Goal: Information Seeking & Learning: Find specific page/section

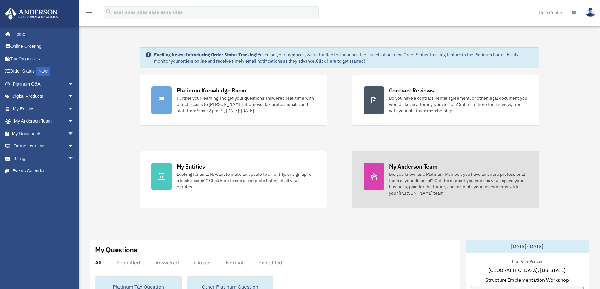
click at [410, 185] on div "Did you know, as a Platinum Member, you have an entire professional team at you…" at bounding box center [458, 183] width 139 height 25
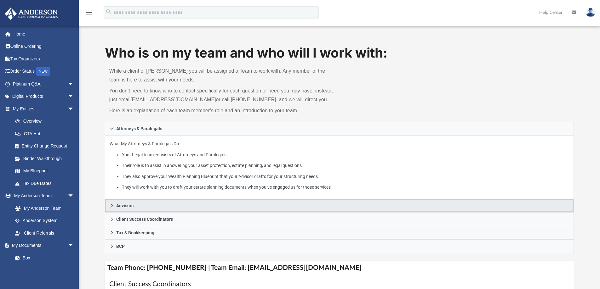
click at [114, 206] on icon at bounding box center [112, 206] width 4 height 4
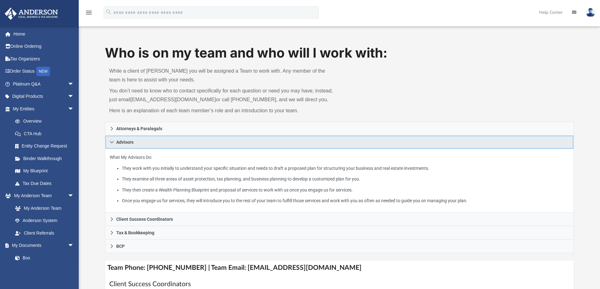
click at [112, 143] on icon at bounding box center [112, 142] width 4 height 2
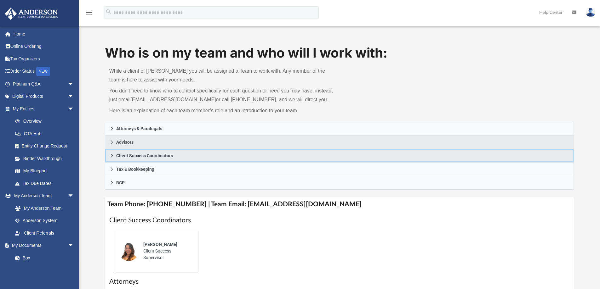
click at [117, 156] on span "Client Success Coordinators" at bounding box center [144, 156] width 57 height 4
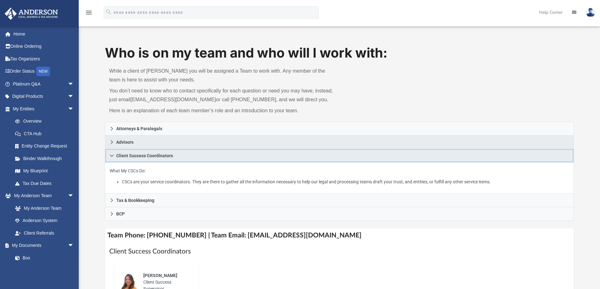
click at [117, 156] on span "Client Success Coordinators" at bounding box center [144, 156] width 57 height 4
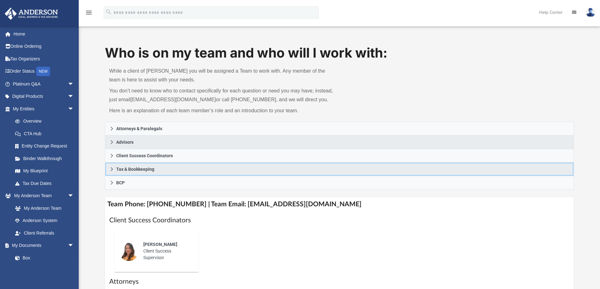
click at [117, 170] on span "Tax & Bookkeeping" at bounding box center [135, 169] width 38 height 4
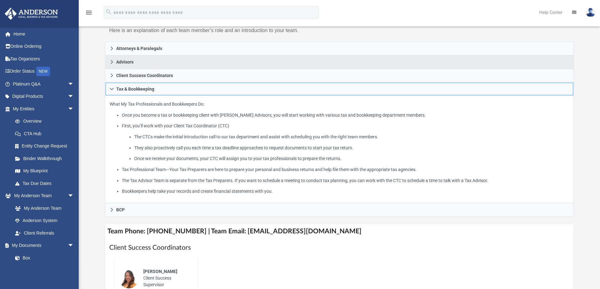
scroll to position [84, 0]
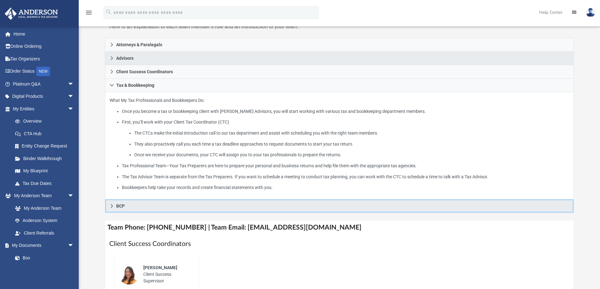
click at [122, 205] on span "BCP" at bounding box center [120, 206] width 9 height 4
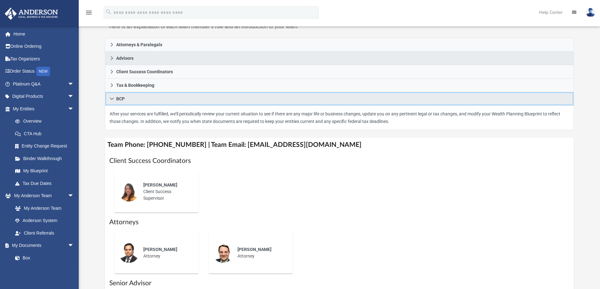
click at [113, 98] on icon at bounding box center [112, 99] width 4 height 2
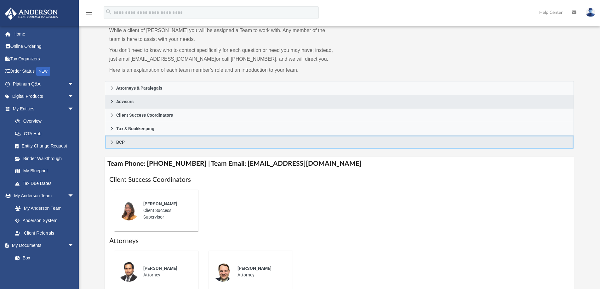
scroll to position [0, 0]
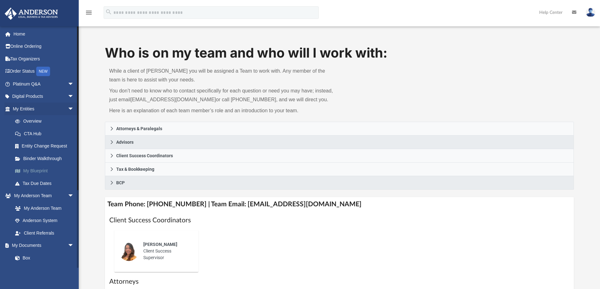
click at [35, 172] on link "My Blueprint" at bounding box center [46, 171] width 75 height 13
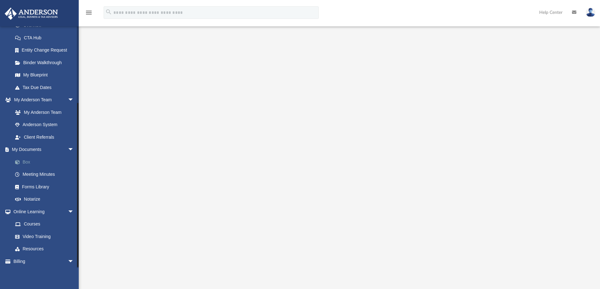
scroll to position [110, 0]
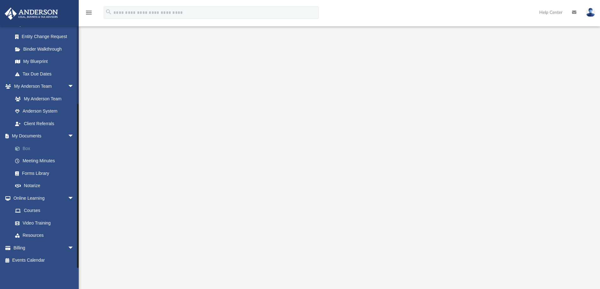
click at [28, 149] on link "Box" at bounding box center [46, 148] width 75 height 13
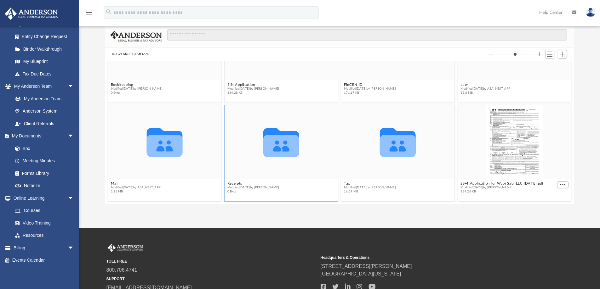
scroll to position [42, 0]
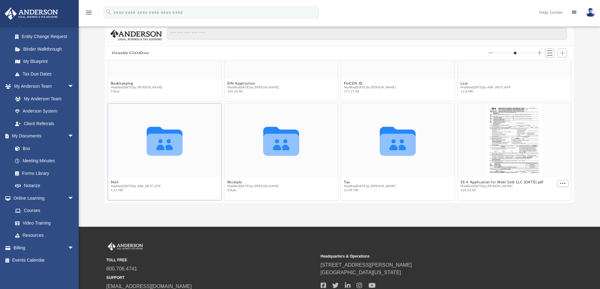
click at [146, 157] on icon "Collaborated Folder" at bounding box center [164, 141] width 68 height 44
click at [169, 143] on icon "grid" at bounding box center [164, 141] width 36 height 29
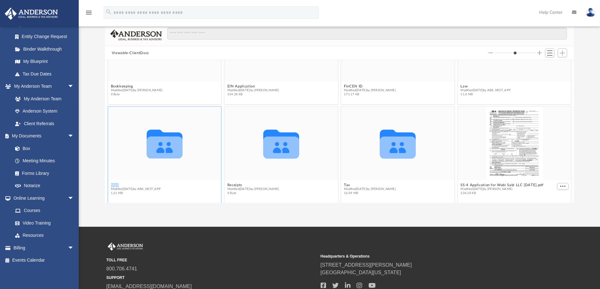
click at [115, 181] on figcaption "Mail Modified Sat Nov 9 2024 by ABA_NEST_APP 1.21 MB" at bounding box center [164, 189] width 113 height 17
click at [115, 184] on button "Mail" at bounding box center [136, 185] width 50 height 4
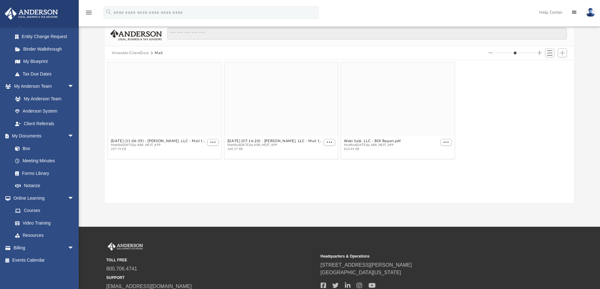
scroll to position [0, 0]
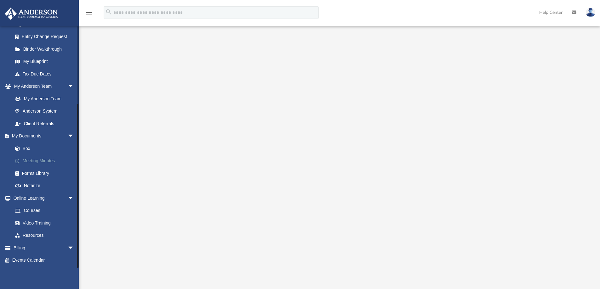
click at [28, 160] on link "Meeting Minutes" at bounding box center [46, 161] width 75 height 13
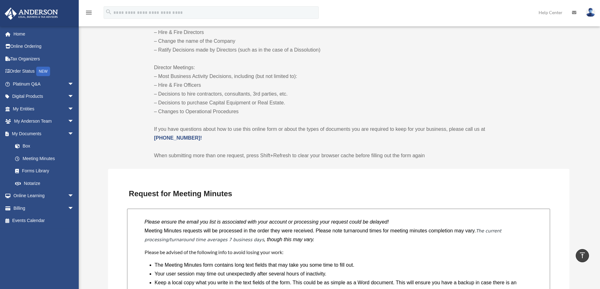
scroll to position [294, 0]
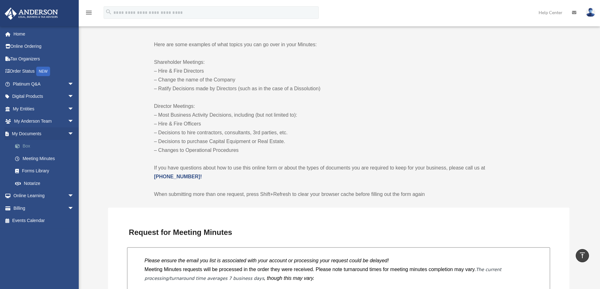
click at [26, 147] on link "Box" at bounding box center [46, 146] width 75 height 13
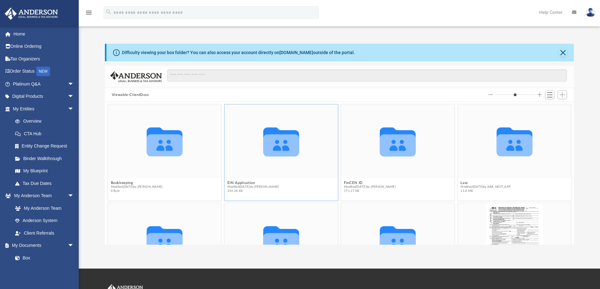
scroll to position [139, 464]
click at [548, 94] on span "Switch to List View" at bounding box center [549, 94] width 5 height 5
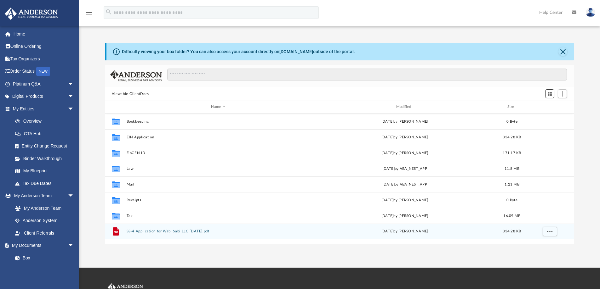
scroll to position [0, 0]
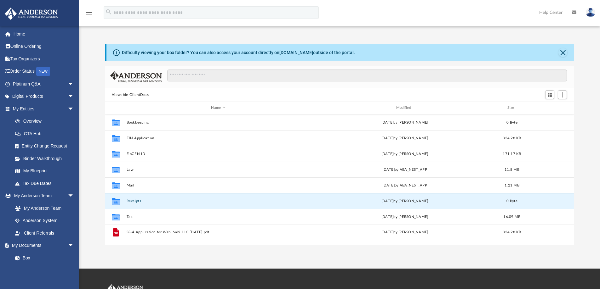
click at [135, 202] on button "Receipts" at bounding box center [218, 201] width 184 height 4
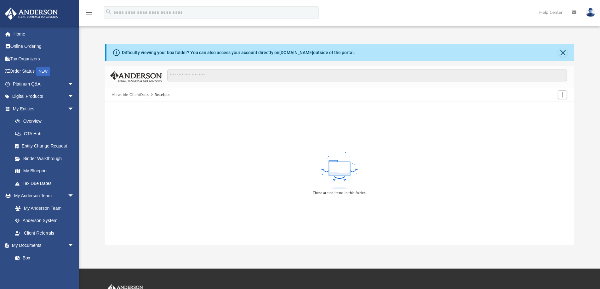
click at [138, 96] on button "Viewable-ClientDocs" at bounding box center [130, 95] width 37 height 6
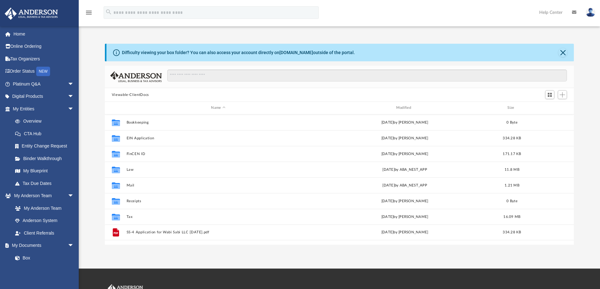
scroll to position [139, 464]
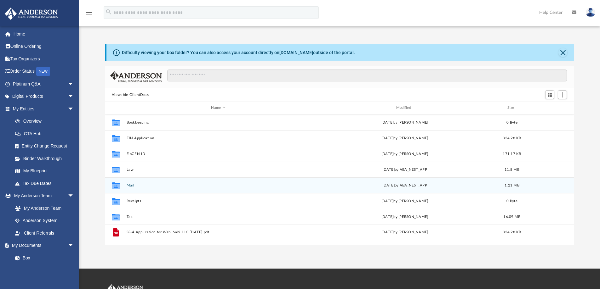
click at [129, 184] on button "Mail" at bounding box center [218, 186] width 184 height 4
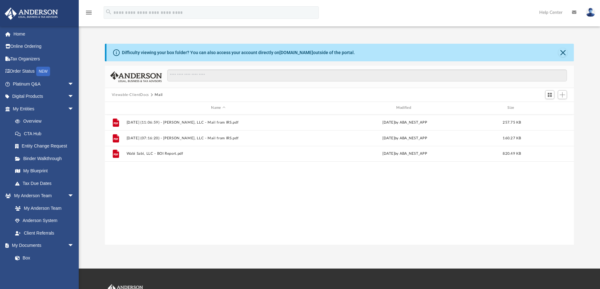
click at [138, 95] on button "Viewable-ClientDocs" at bounding box center [130, 95] width 37 height 6
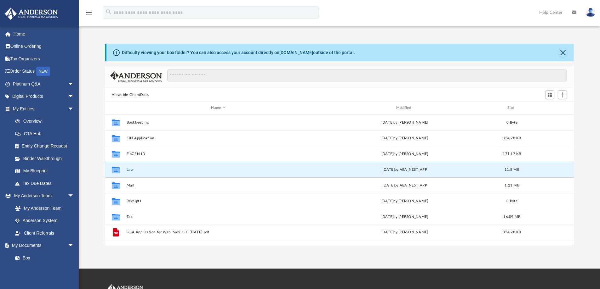
click at [129, 169] on button "Law" at bounding box center [218, 170] width 184 height 4
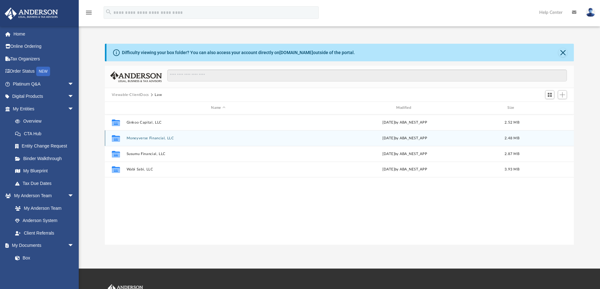
click at [145, 139] on button "Moneyverse Financial, LLC" at bounding box center [218, 138] width 184 height 4
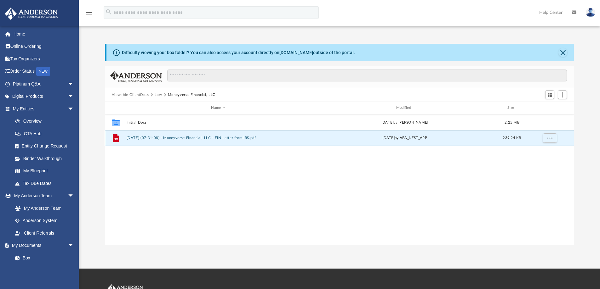
click at [192, 139] on button "2025.09.24 (07:31:08) - Moneyverse Financial, LLC - EIN Letter from IRS.pdf" at bounding box center [218, 138] width 184 height 4
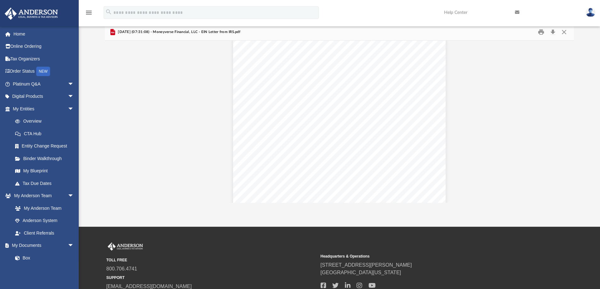
scroll to position [0, 0]
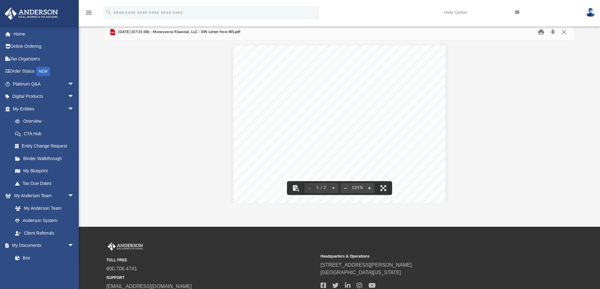
click at [540, 34] on button "Print" at bounding box center [541, 32] width 13 height 10
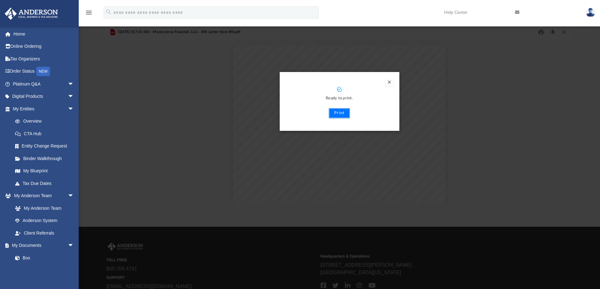
click at [341, 114] on button "Print" at bounding box center [339, 113] width 21 height 10
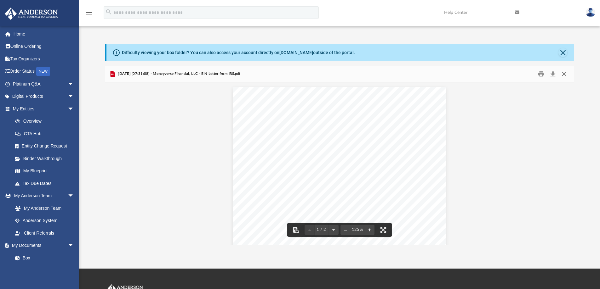
click at [562, 74] on button "Close" at bounding box center [563, 74] width 11 height 10
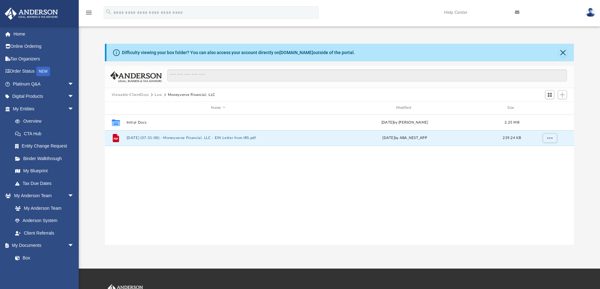
click at [156, 95] on button "Law" at bounding box center [158, 95] width 7 height 6
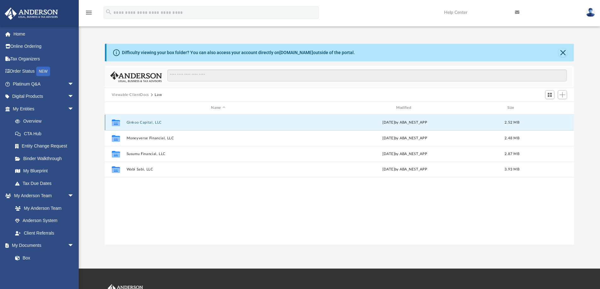
click at [150, 124] on button "Ginkoo Capital, LLC" at bounding box center [218, 123] width 184 height 4
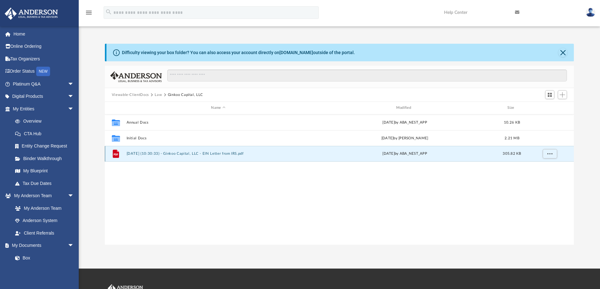
click at [154, 154] on button "2024.07.02 (10:30:33) - Ginkoo Capital, LLC - EIN Letter from IRS.pdf" at bounding box center [218, 154] width 184 height 4
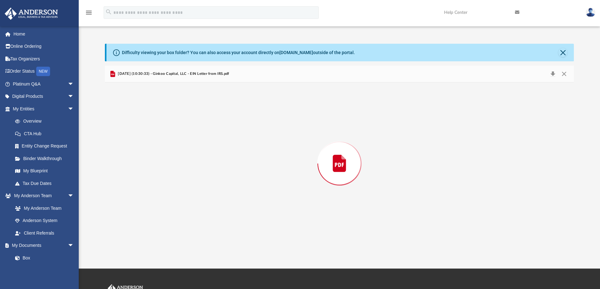
click at [154, 154] on div "Preview" at bounding box center [339, 163] width 469 height 162
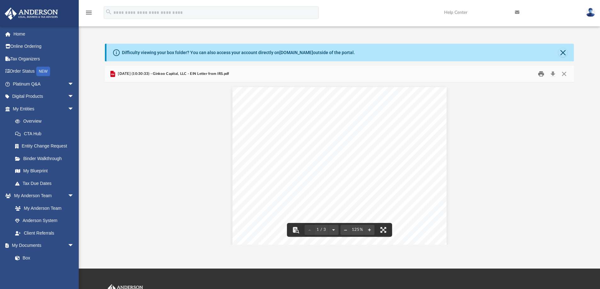
click at [542, 75] on button "Print" at bounding box center [541, 74] width 13 height 10
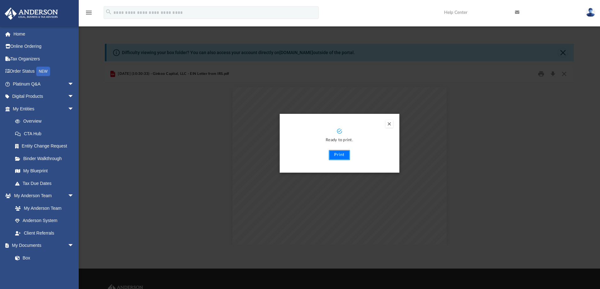
click at [334, 155] on button "Print" at bounding box center [339, 155] width 21 height 10
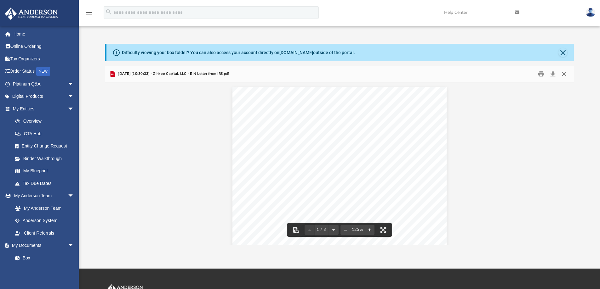
click at [565, 73] on button "Close" at bounding box center [563, 74] width 11 height 10
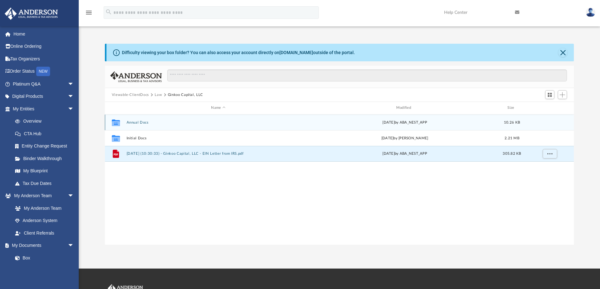
click at [141, 121] on button "Annual Docs" at bounding box center [218, 123] width 184 height 4
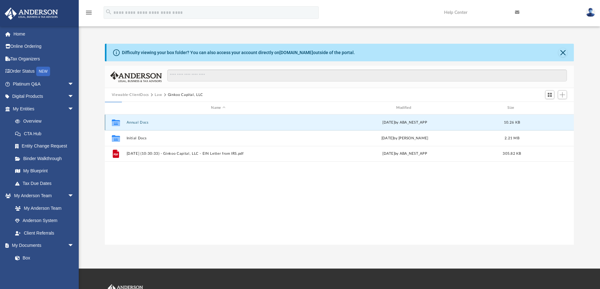
click at [141, 121] on button "Annual Docs" at bounding box center [218, 123] width 184 height 4
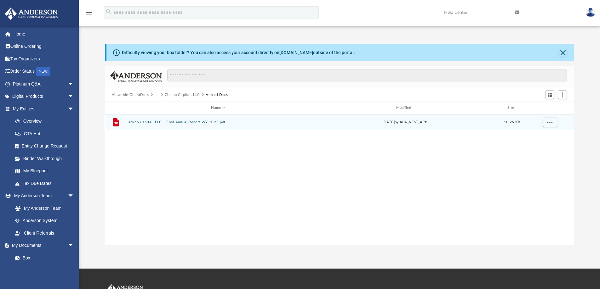
click at [149, 122] on button "Ginkoo Capital, LLC - Filed Annual Report WY 2025.pdf" at bounding box center [218, 122] width 184 height 4
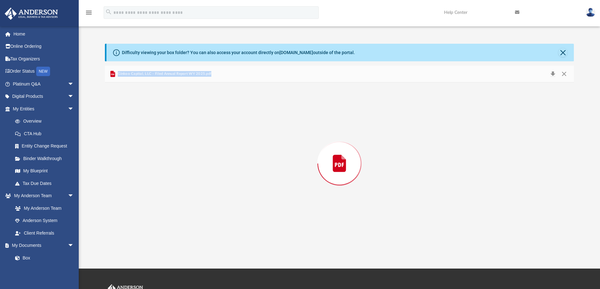
click at [149, 122] on div "Preview" at bounding box center [339, 163] width 469 height 162
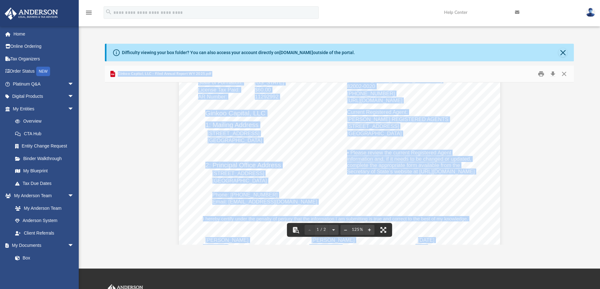
scroll to position [84, 0]
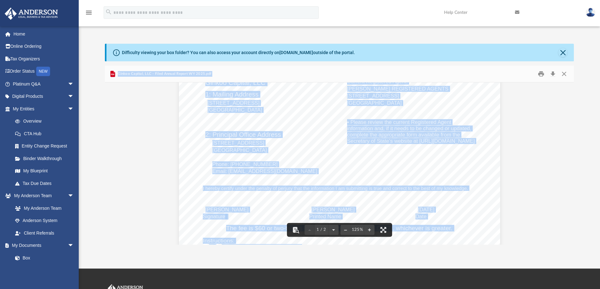
click at [189, 190] on div "2025 Limited Liability Company Annual Report • Please review the current Regist…" at bounding box center [339, 211] width 321 height 416
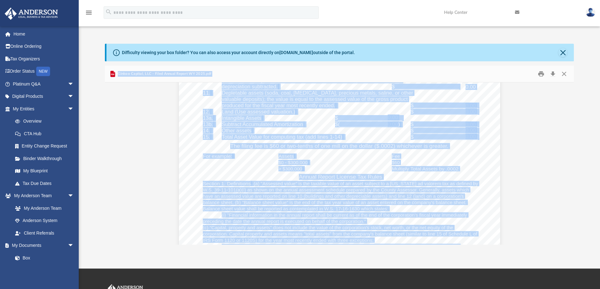
scroll to position [588, 0]
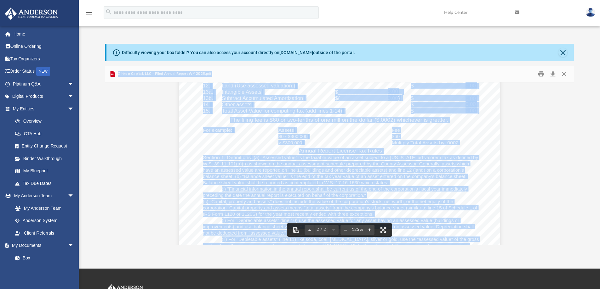
click at [192, 142] on div "0.00 0.00 0.00 0.00 The filing fee is $60 or two-tenths of one mill on the doll…" at bounding box center [339, 132] width 321 height 416
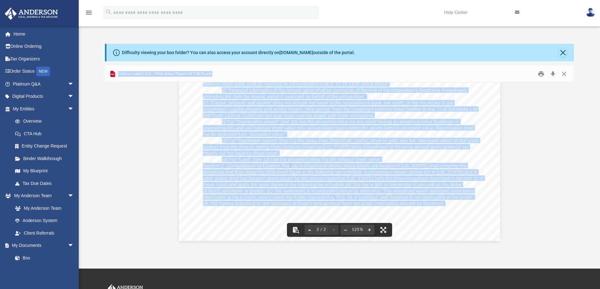
scroll to position [688, 0]
click at [230, 174] on span "worksheet and then apply the total asset figure to the following tax schedule. …" at bounding box center [340, 171] width 275 height 5
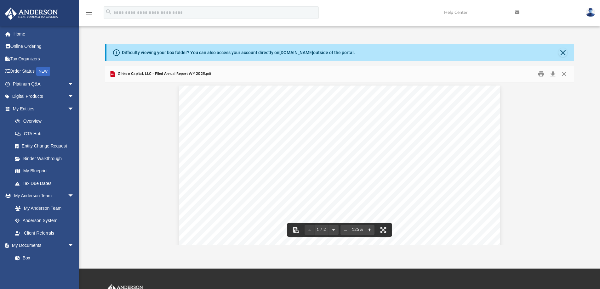
scroll to position [0, 0]
click at [566, 74] on button "Close" at bounding box center [563, 74] width 11 height 10
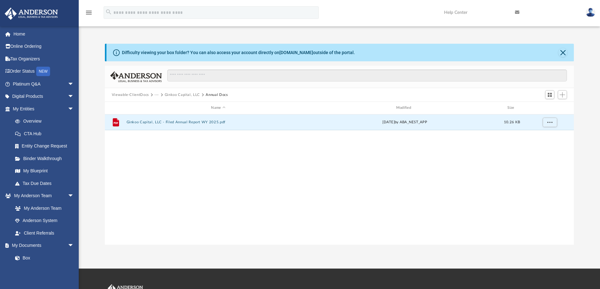
click at [188, 94] on button "Ginkoo Capital, LLC" at bounding box center [182, 95] width 35 height 6
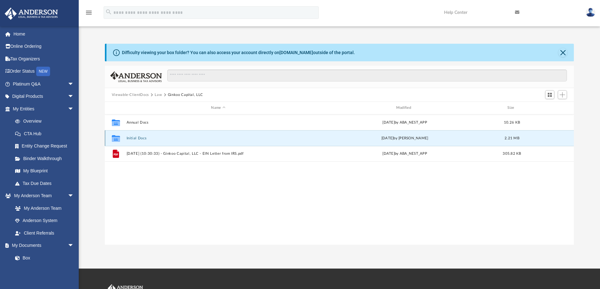
click at [136, 138] on button "Initial Docs" at bounding box center [218, 138] width 184 height 4
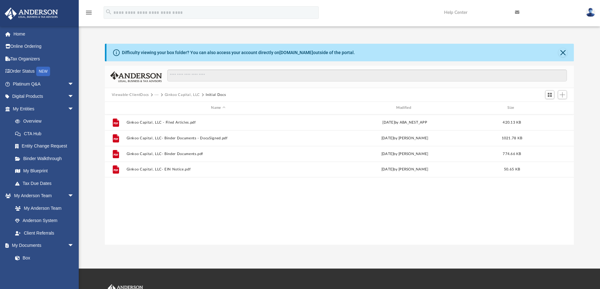
click at [178, 95] on button "Ginkoo Capital, LLC" at bounding box center [182, 95] width 35 height 6
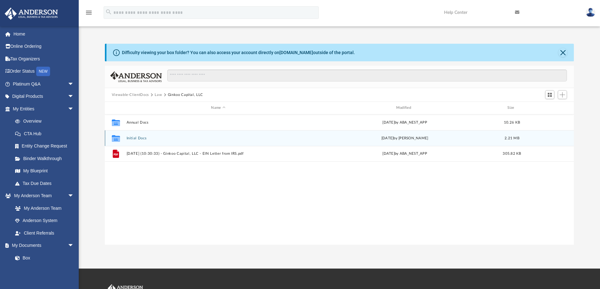
click at [141, 139] on button "Initial Docs" at bounding box center [218, 138] width 184 height 4
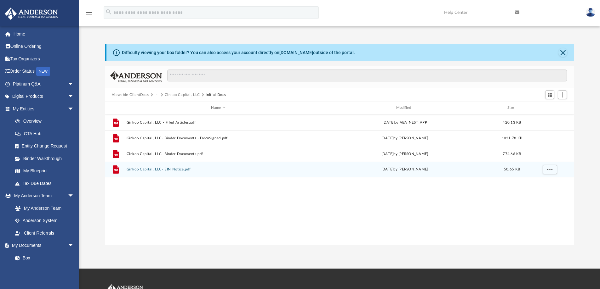
click at [176, 170] on button "Ginkoo Capital, LLC- EIN Notice.pdf" at bounding box center [218, 170] width 184 height 4
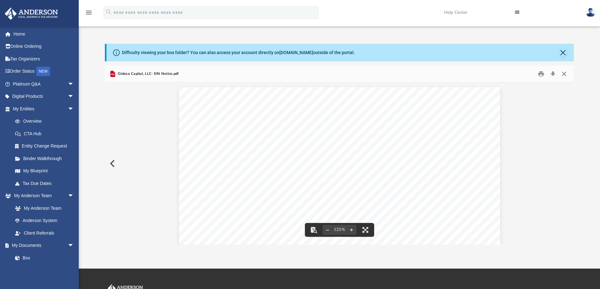
click at [564, 73] on button "Close" at bounding box center [563, 74] width 11 height 10
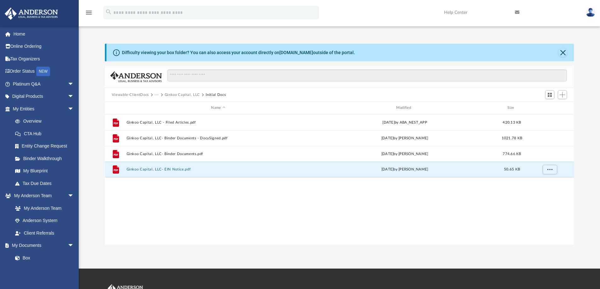
click at [174, 95] on button "Ginkoo Capital, LLC" at bounding box center [182, 95] width 35 height 6
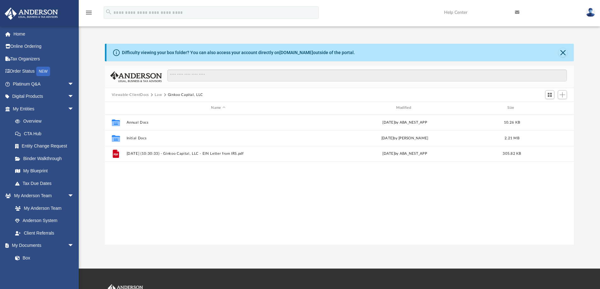
click at [138, 97] on button "Viewable-ClientDocs" at bounding box center [130, 95] width 37 height 6
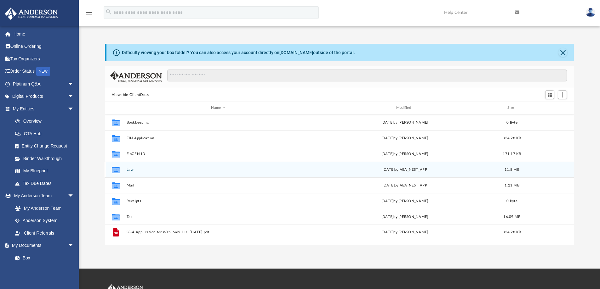
click at [128, 169] on button "Law" at bounding box center [218, 170] width 184 height 4
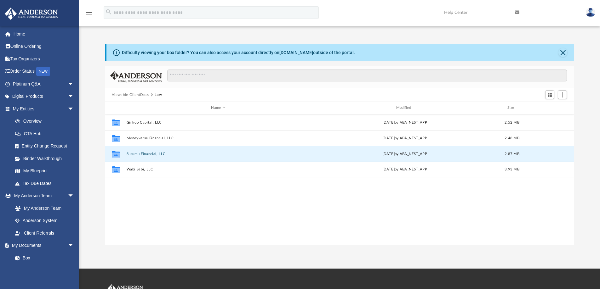
click at [145, 155] on button "Susumu Financial, LLC" at bounding box center [218, 154] width 184 height 4
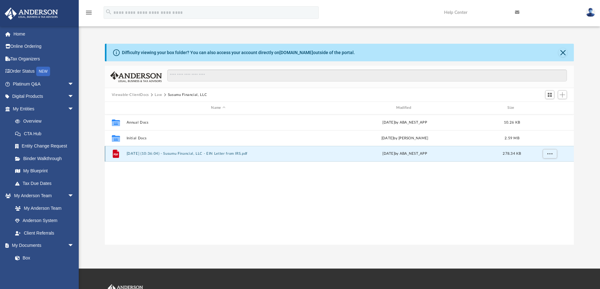
click at [170, 152] on button "[DATE] (10:36:04) - Susumu Financial, LLC - EIN Letter from IRS.pdf" at bounding box center [218, 154] width 184 height 4
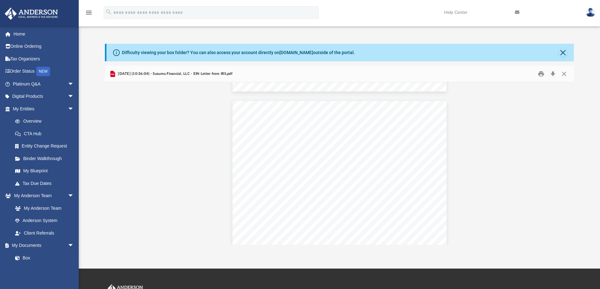
scroll to position [270, 0]
click at [405, 139] on div "Page 2" at bounding box center [339, 242] width 214 height 277
click at [540, 75] on button "Print" at bounding box center [541, 74] width 13 height 10
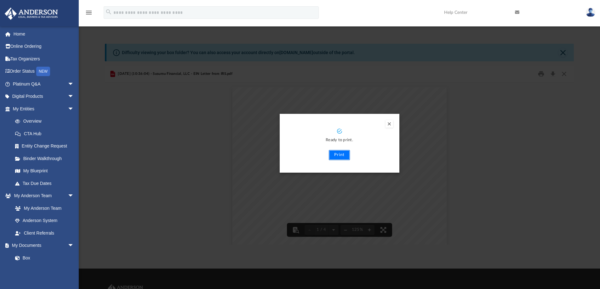
click at [340, 152] on button "Print" at bounding box center [339, 155] width 21 height 10
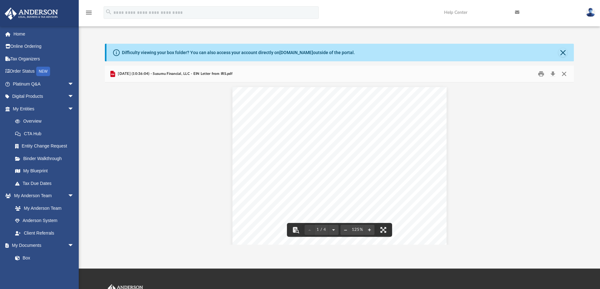
click at [566, 73] on button "Close" at bounding box center [563, 74] width 11 height 10
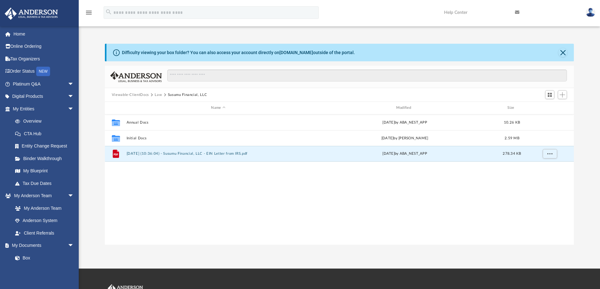
click at [158, 95] on button "Law" at bounding box center [158, 95] width 7 height 6
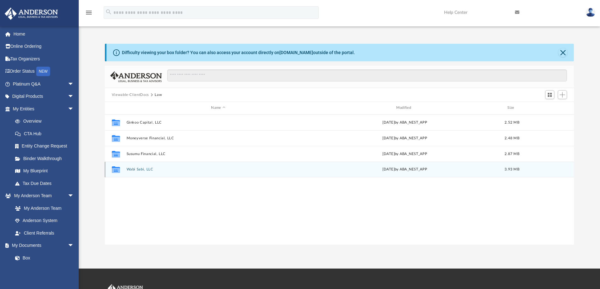
click at [133, 169] on button "Wabi Sabi, LLC" at bounding box center [218, 170] width 184 height 4
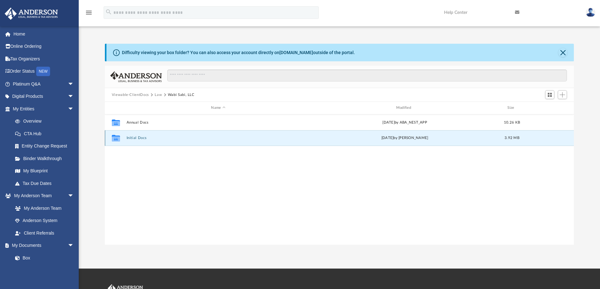
click at [135, 137] on button "Initial Docs" at bounding box center [218, 138] width 184 height 4
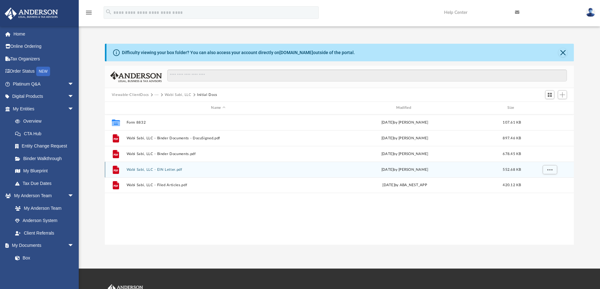
click at [148, 169] on button "Wabi Sabi, LLC - EIN Letter.pdf" at bounding box center [218, 170] width 184 height 4
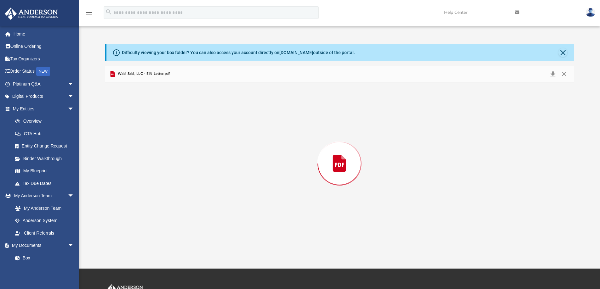
click at [148, 169] on div "Preview" at bounding box center [339, 163] width 469 height 162
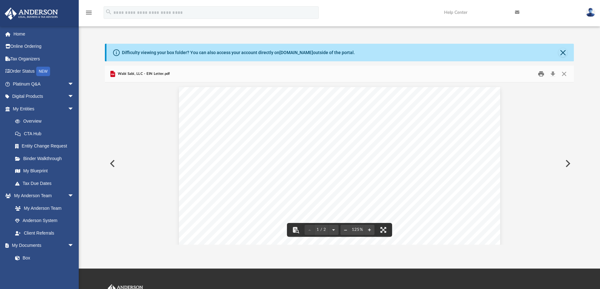
click at [541, 75] on button "Print" at bounding box center [541, 74] width 13 height 10
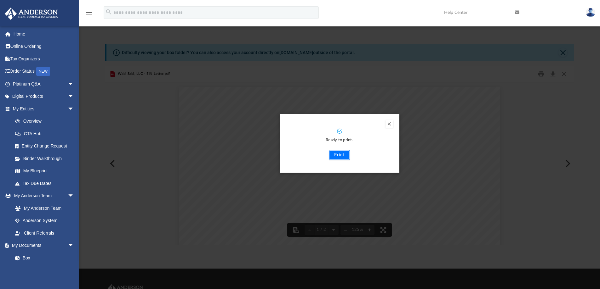
click at [339, 154] on button "Print" at bounding box center [339, 155] width 21 height 10
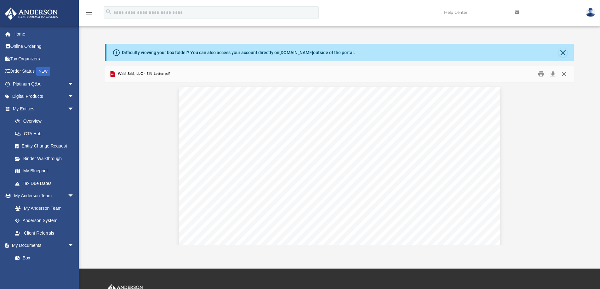
click at [563, 74] on button "Close" at bounding box center [563, 74] width 11 height 10
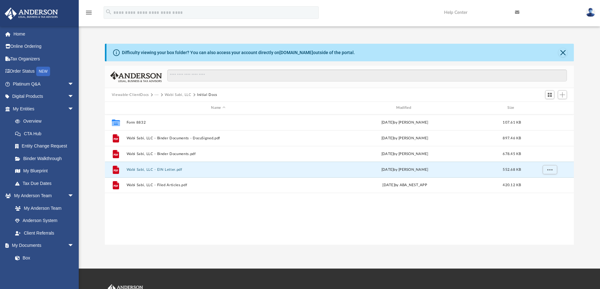
click at [172, 95] on button "Wabi Sabi, LLC" at bounding box center [178, 95] width 27 height 6
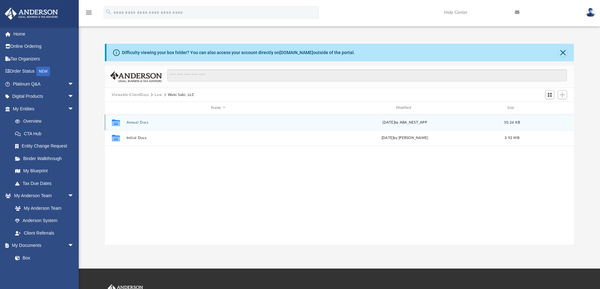
click at [135, 122] on button "Annual Docs" at bounding box center [218, 123] width 184 height 4
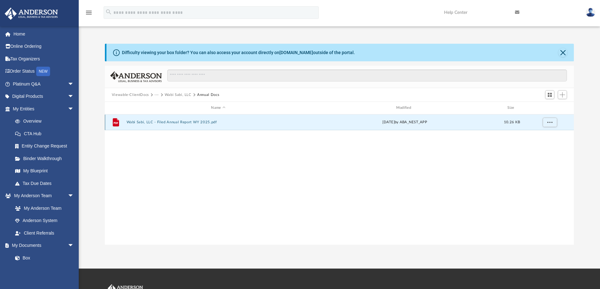
click at [173, 123] on button "Wabi Sabi, LLC - Filed Annual Report WY 2025.pdf" at bounding box center [218, 122] width 184 height 4
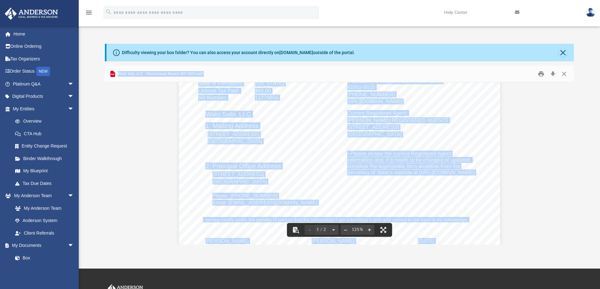
scroll to position [126, 0]
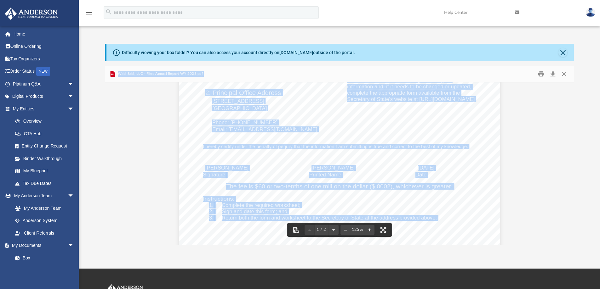
click at [285, 165] on div "2025 Limited Liability Company Annual Report • Please review the current Regist…" at bounding box center [339, 169] width 321 height 416
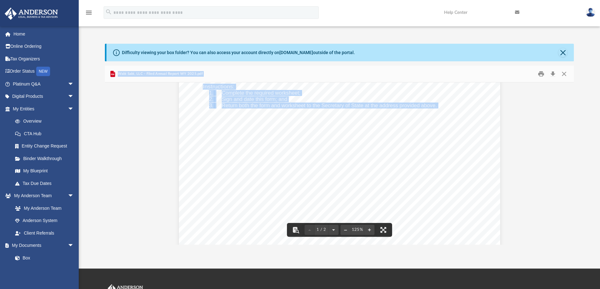
scroll to position [252, 0]
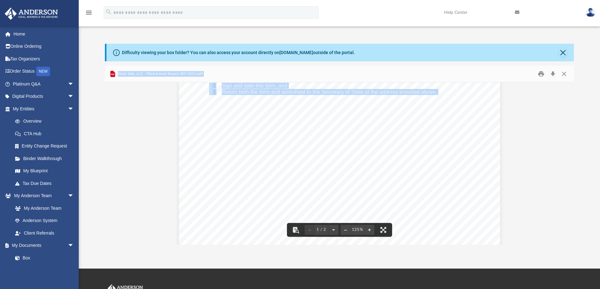
click at [248, 162] on div "2025 Limited Liability Company Annual Report • Please review the current Regist…" at bounding box center [339, 43] width 321 height 416
click at [165, 156] on div "2025 Limited Liability Company Annual Report • Please review the current Regist…" at bounding box center [339, 256] width 469 height 850
click at [198, 157] on div "2025 Limited Liability Company Annual Report • Please review the current Regist…" at bounding box center [339, 43] width 321 height 416
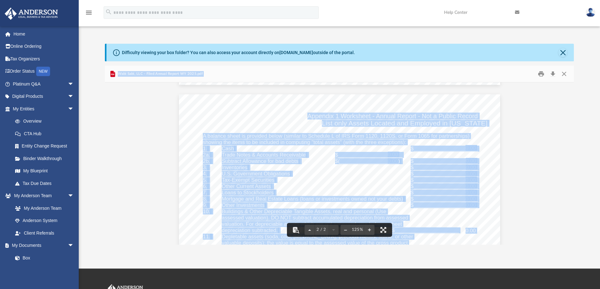
scroll to position [420, 0]
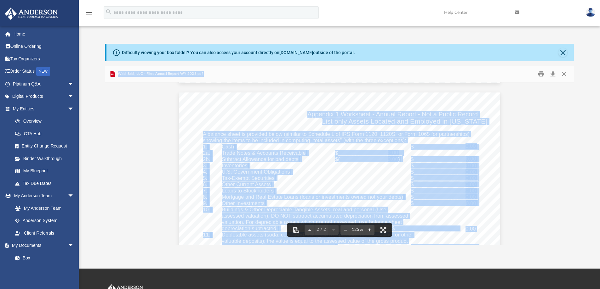
click at [263, 171] on span "U.S. Government Obligations" at bounding box center [256, 172] width 68 height 5
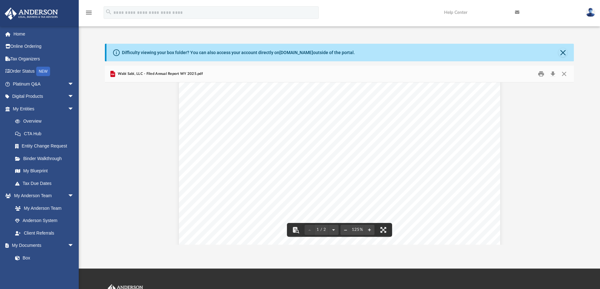
scroll to position [42, 0]
click at [565, 74] on button "Close" at bounding box center [563, 74] width 11 height 10
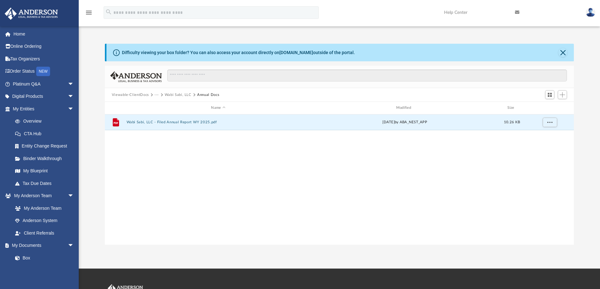
click at [125, 95] on button "Viewable-ClientDocs" at bounding box center [130, 95] width 37 height 6
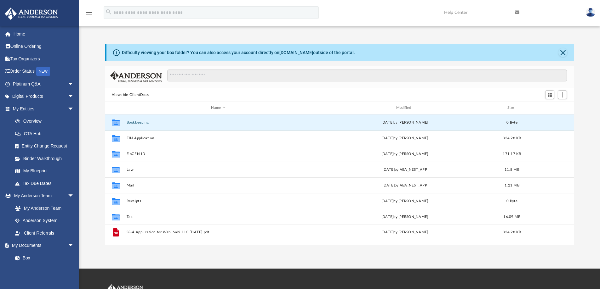
click at [138, 123] on button "Bookkeeping" at bounding box center [218, 123] width 184 height 4
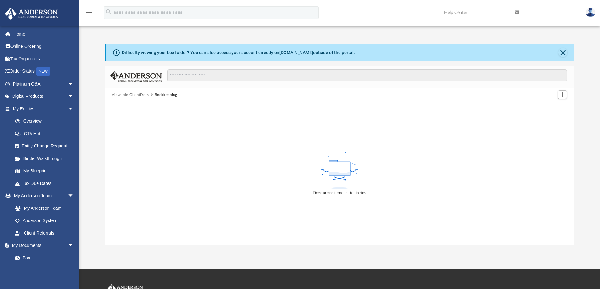
click at [136, 95] on button "Viewable-ClientDocs" at bounding box center [130, 95] width 37 height 6
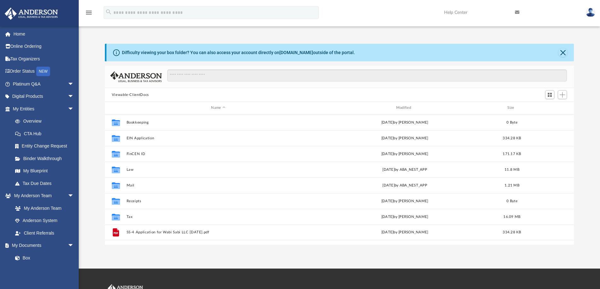
scroll to position [139, 464]
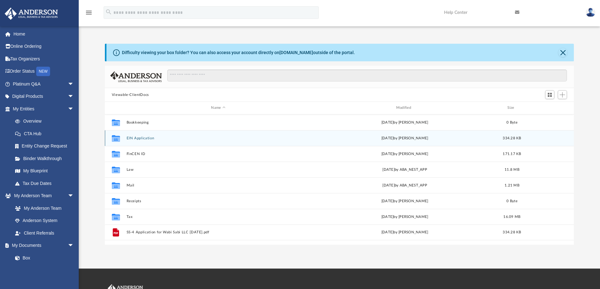
click at [135, 137] on button "EIN Application" at bounding box center [218, 138] width 184 height 4
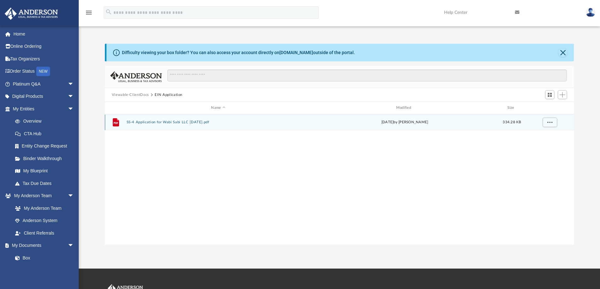
click at [158, 121] on button "SS-4 Application for Wabi Sabi LLC [DATE].pdf" at bounding box center [218, 122] width 184 height 4
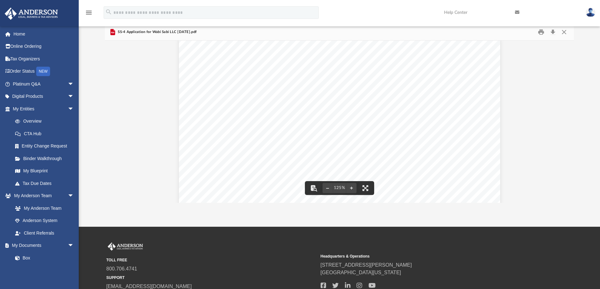
scroll to position [0, 0]
click at [566, 34] on button "Close" at bounding box center [563, 32] width 11 height 10
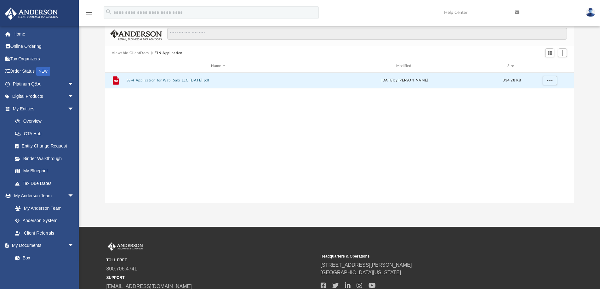
click at [138, 54] on button "Viewable-ClientDocs" at bounding box center [130, 53] width 37 height 6
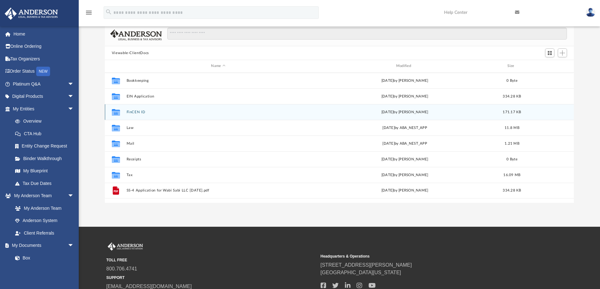
click at [136, 112] on button "FinCEN ID" at bounding box center [218, 112] width 184 height 4
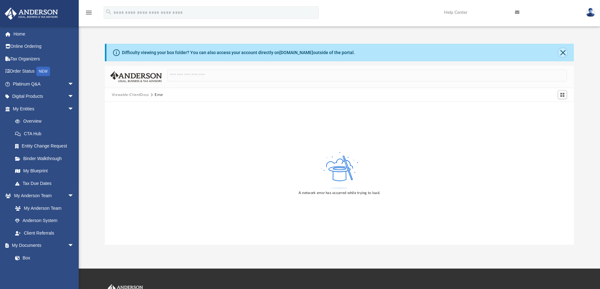
click at [561, 54] on button "Close" at bounding box center [562, 52] width 9 height 9
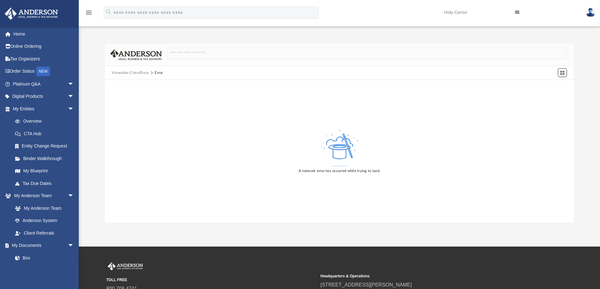
click at [561, 72] on span "Switch to Grid View" at bounding box center [562, 72] width 5 height 5
click at [224, 111] on div "A network error has occurred while trying to load." at bounding box center [339, 151] width 469 height 143
click at [136, 72] on button "Viewable-ClientDocs" at bounding box center [130, 73] width 37 height 6
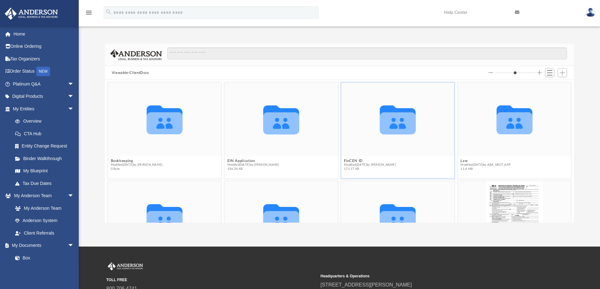
scroll to position [139, 464]
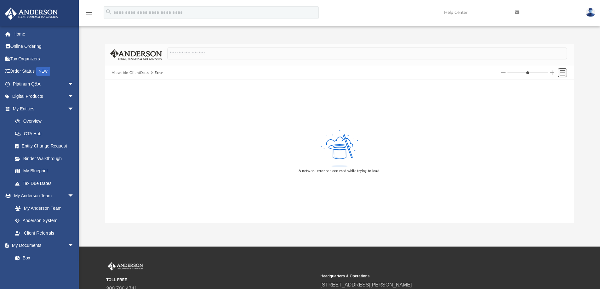
click at [562, 72] on span "Switch to List View" at bounding box center [562, 72] width 5 height 5
click at [124, 74] on button "Viewable-ClientDocs" at bounding box center [130, 73] width 37 height 6
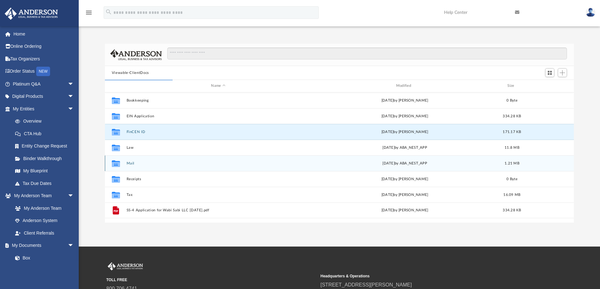
click at [128, 162] on button "Mail" at bounding box center [218, 164] width 184 height 4
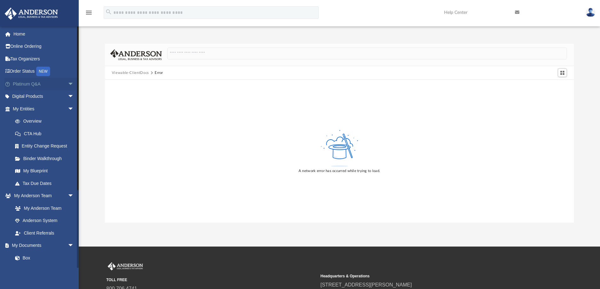
click at [33, 83] on link "Platinum Q&A arrow_drop_down" at bounding box center [43, 84] width 79 height 13
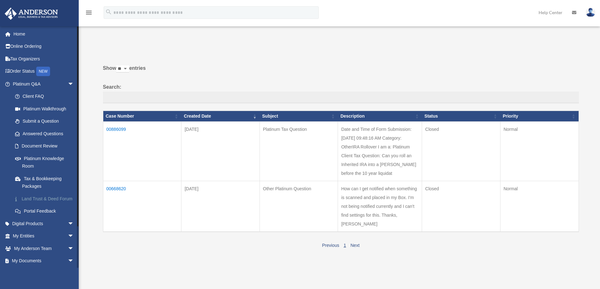
click at [32, 199] on link "Land Trust & Deed Forum" at bounding box center [46, 199] width 75 height 13
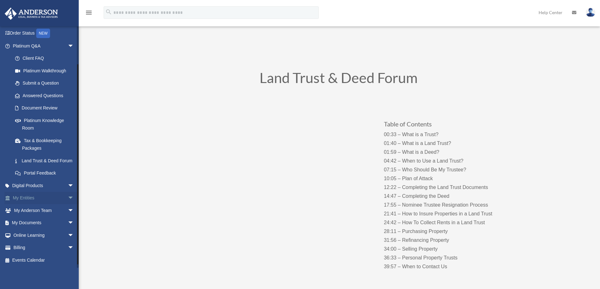
scroll to position [42, 0]
click at [68, 191] on span "arrow_drop_down" at bounding box center [74, 185] width 13 height 13
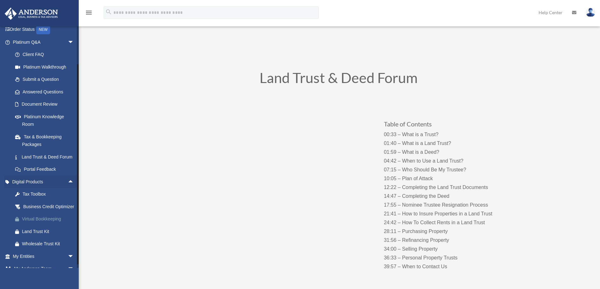
click at [39, 223] on div "Virtual Bookkeeping" at bounding box center [49, 219] width 54 height 8
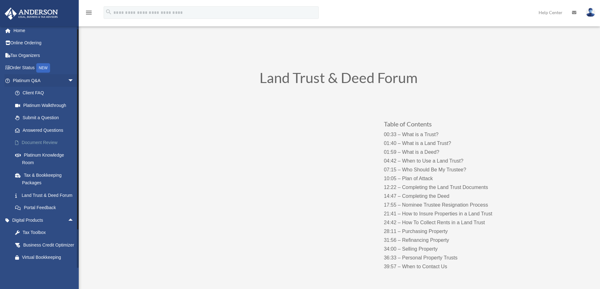
scroll to position [0, 0]
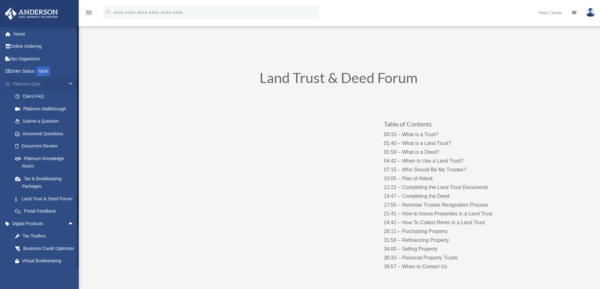
click at [68, 83] on span "arrow_drop_down" at bounding box center [74, 84] width 13 height 13
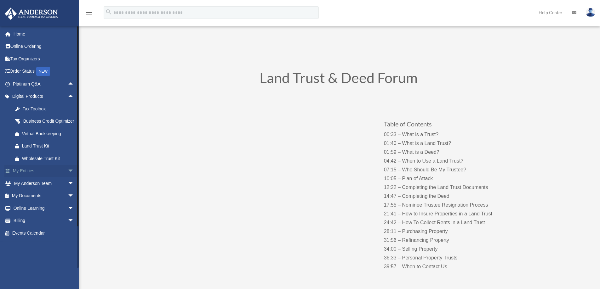
click at [68, 178] on span "arrow_drop_down" at bounding box center [74, 171] width 13 height 13
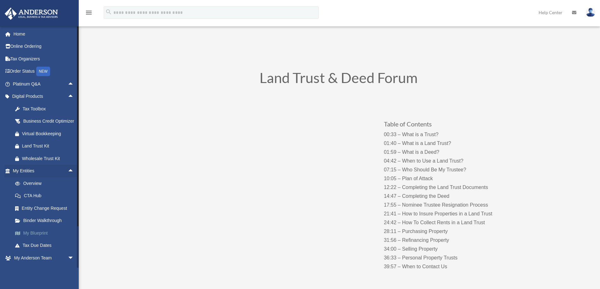
click at [43, 240] on link "My Blueprint" at bounding box center [46, 233] width 75 height 13
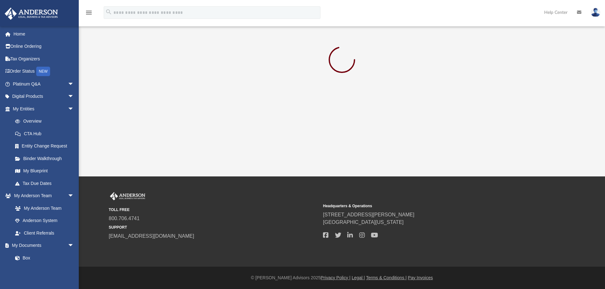
click at [595, 13] on img at bounding box center [594, 12] width 9 height 9
click at [483, 57] on link "Logout" at bounding box center [500, 54] width 63 height 13
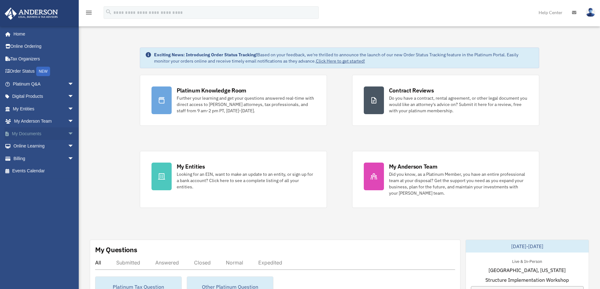
click at [68, 133] on span "arrow_drop_down" at bounding box center [74, 134] width 13 height 13
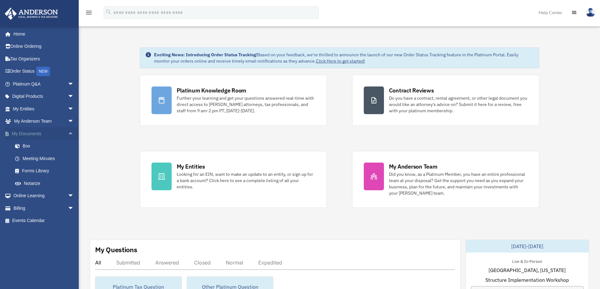
click at [68, 131] on span "arrow_drop_up" at bounding box center [74, 134] width 13 height 13
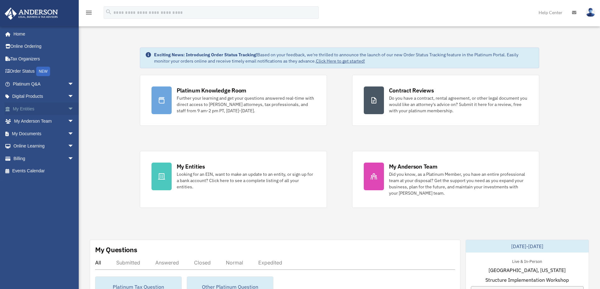
click at [68, 109] on span "arrow_drop_down" at bounding box center [74, 109] width 13 height 13
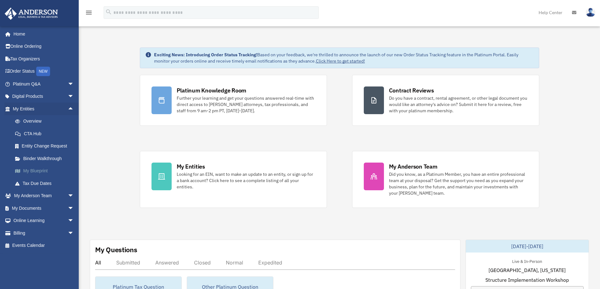
click at [37, 170] on link "My Blueprint" at bounding box center [46, 171] width 75 height 13
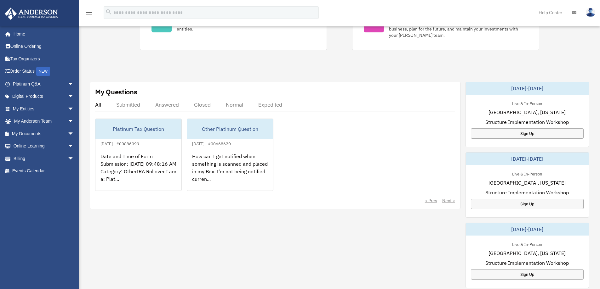
scroll to position [168, 0]
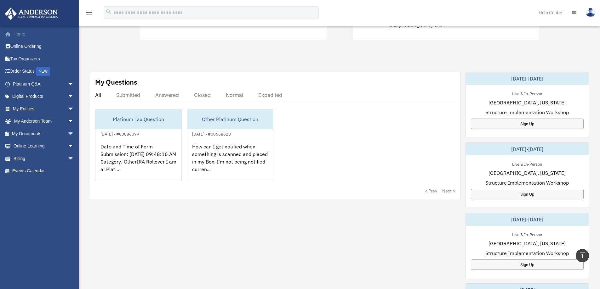
click at [22, 36] on link "Home" at bounding box center [43, 34] width 79 height 13
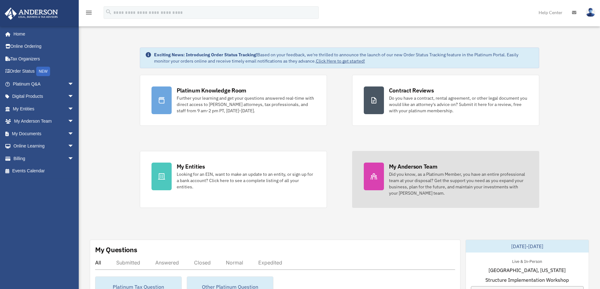
click at [399, 170] on div "My Anderson Team" at bounding box center [413, 167] width 48 height 8
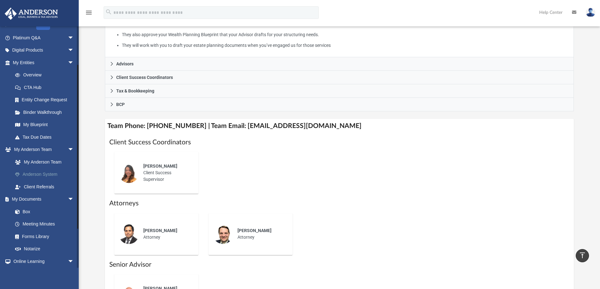
scroll to position [84, 0]
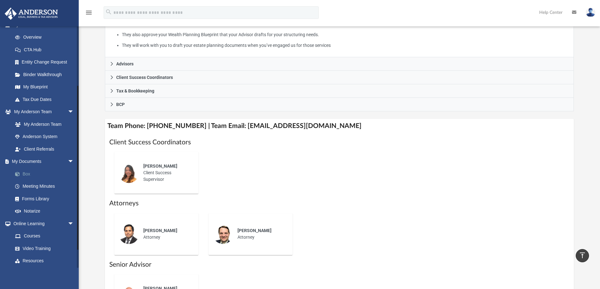
click at [25, 173] on link "Box" at bounding box center [46, 174] width 75 height 13
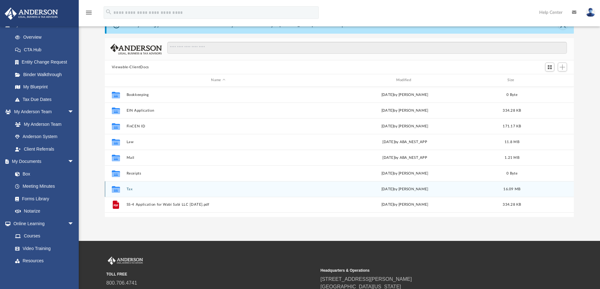
scroll to position [8, 0]
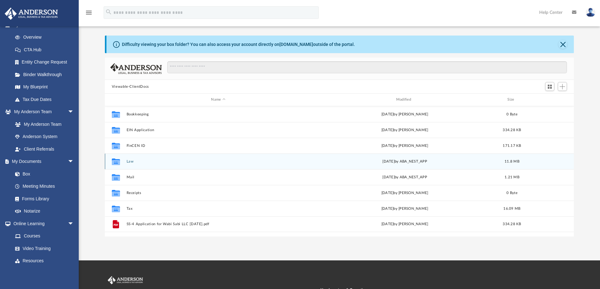
click at [130, 161] on button "Law" at bounding box center [218, 162] width 184 height 4
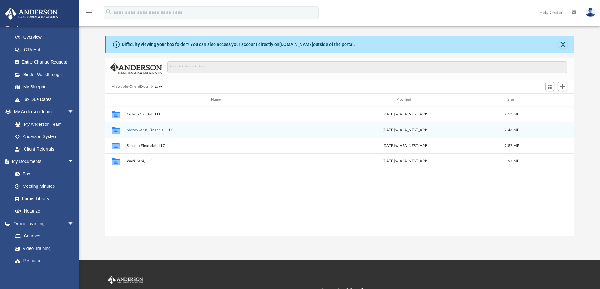
click at [145, 131] on button "Moneyverse Financial, LLC" at bounding box center [218, 130] width 184 height 4
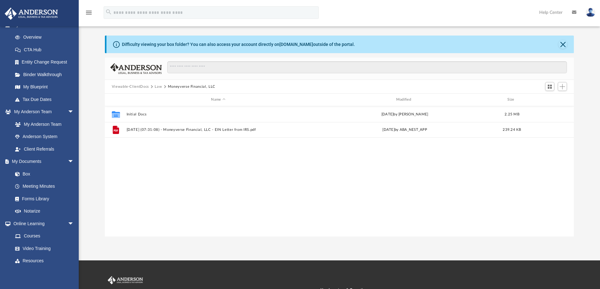
scroll to position [142, 0]
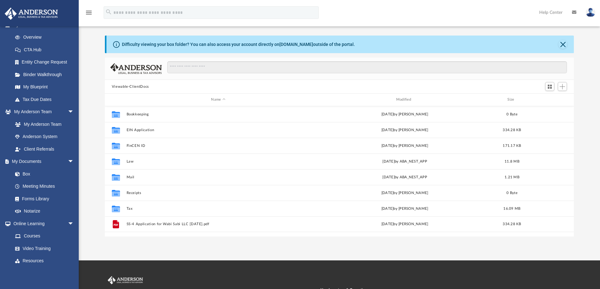
scroll to position [139, 464]
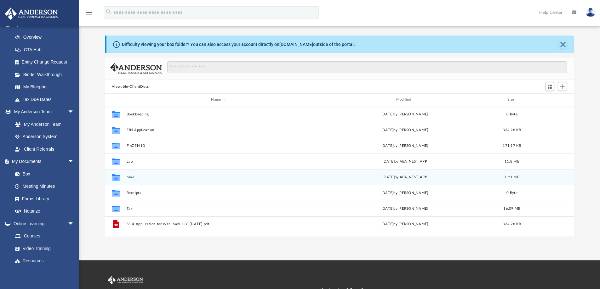
click at [131, 177] on button "Mail" at bounding box center [218, 177] width 184 height 4
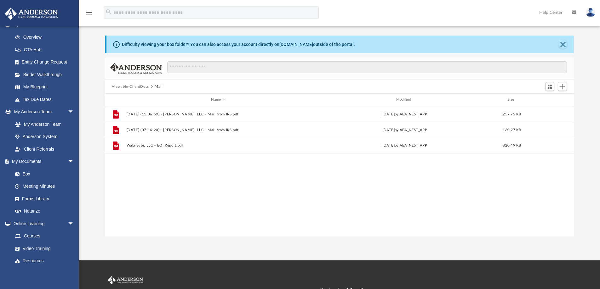
click at [129, 87] on button "Viewable-ClientDocs" at bounding box center [130, 87] width 37 height 6
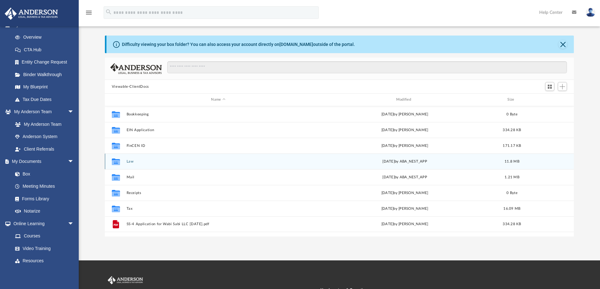
click at [132, 161] on button "Law" at bounding box center [218, 162] width 184 height 4
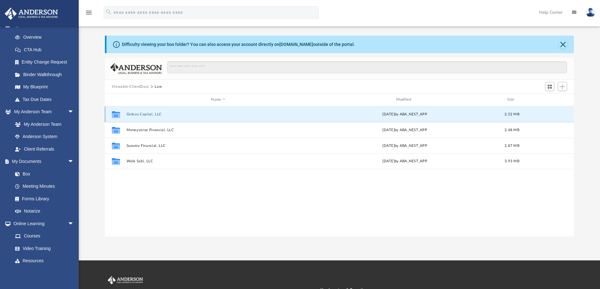
click at [133, 115] on button "Ginkoo Capital, LLC" at bounding box center [218, 114] width 184 height 4
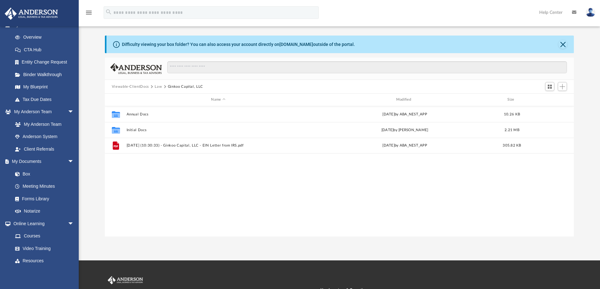
click at [159, 87] on button "Law" at bounding box center [158, 87] width 7 height 6
click at [136, 86] on button "Viewable-ClientDocs" at bounding box center [130, 87] width 37 height 6
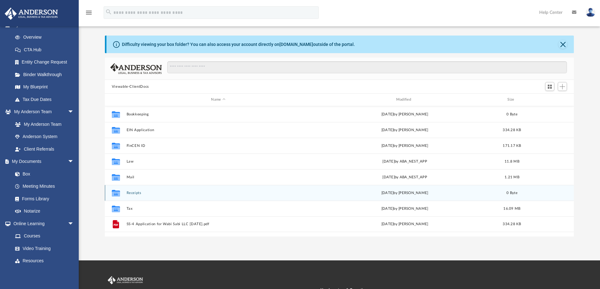
click at [135, 193] on button "Receipts" at bounding box center [218, 193] width 184 height 4
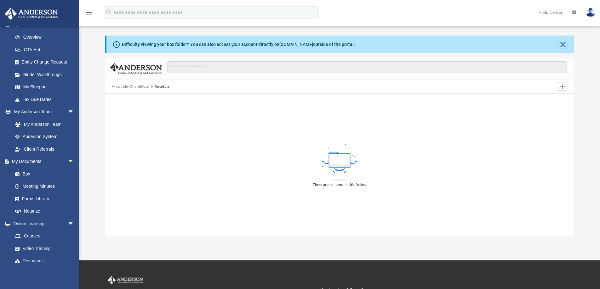
click at [137, 88] on button "Viewable-ClientDocs" at bounding box center [130, 87] width 37 height 6
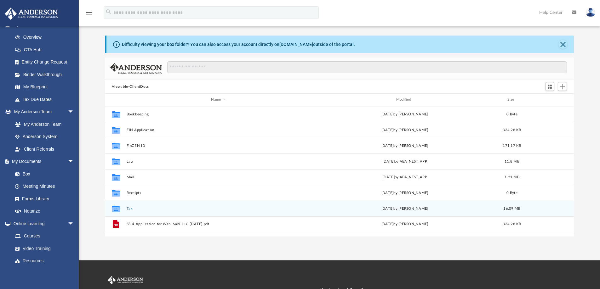
click at [130, 209] on button "Tax" at bounding box center [218, 209] width 184 height 4
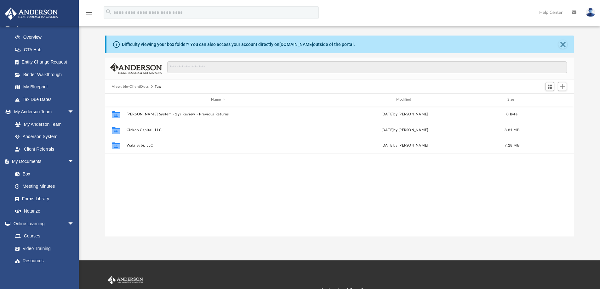
click at [129, 88] on button "Viewable-ClientDocs" at bounding box center [130, 87] width 37 height 6
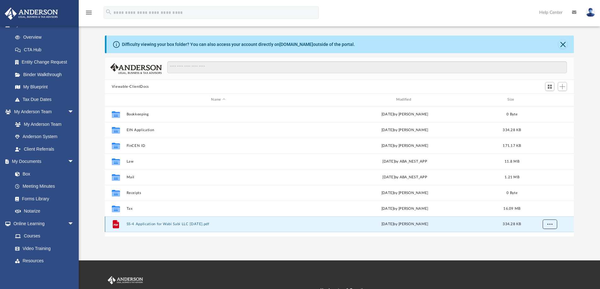
click at [548, 225] on span "More options" at bounding box center [549, 224] width 5 height 3
click at [494, 246] on div "App [EMAIL_ADDRESS][DOMAIN_NAME] Sign Out [EMAIL_ADDRESS][DOMAIN_NAME] Home Onl…" at bounding box center [300, 126] width 600 height 269
click at [551, 223] on span "More options" at bounding box center [549, 224] width 5 height 3
click at [512, 242] on div "App [EMAIL_ADDRESS][DOMAIN_NAME] Sign Out [EMAIL_ADDRESS][DOMAIN_NAME] Home Onl…" at bounding box center [300, 126] width 600 height 269
click at [119, 86] on button "Viewable-ClientDocs" at bounding box center [130, 87] width 37 height 6
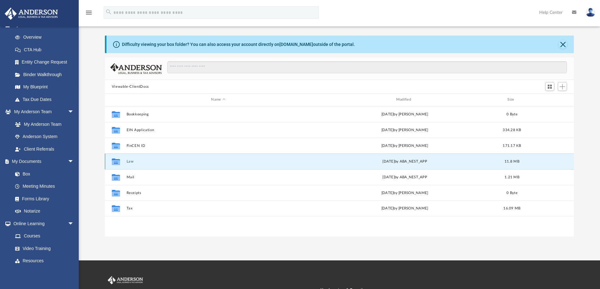
click at [133, 162] on button "Law" at bounding box center [218, 162] width 184 height 4
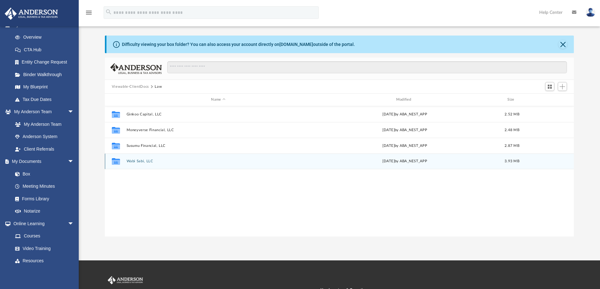
click at [134, 161] on button "Wabi Sabi, LLC" at bounding box center [218, 161] width 184 height 4
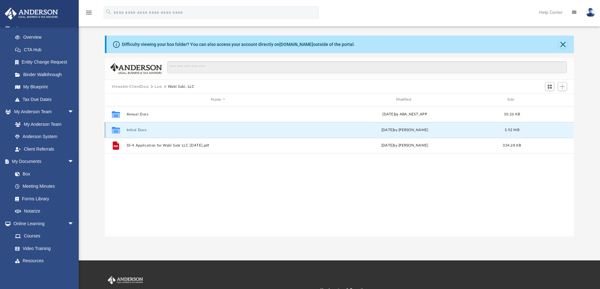
click at [140, 130] on button "Initial Docs" at bounding box center [218, 130] width 184 height 4
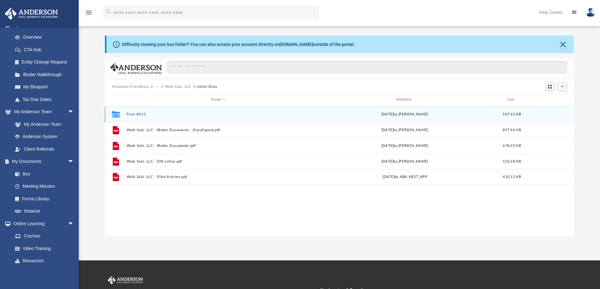
click at [121, 115] on div "Collaborated Folder" at bounding box center [116, 114] width 16 height 10
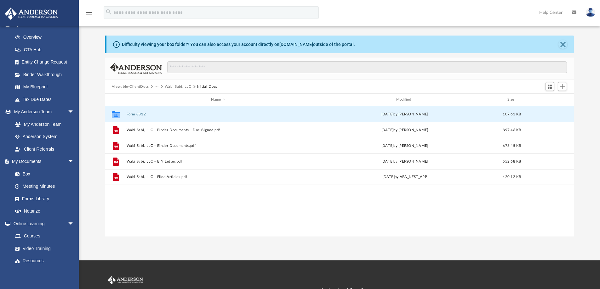
click at [178, 88] on button "Wabi Sabi, LLC" at bounding box center [178, 87] width 27 height 6
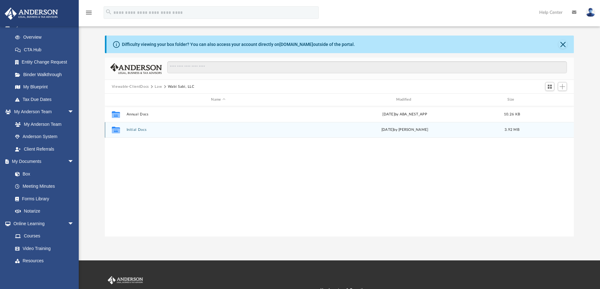
click at [135, 130] on button "Initial Docs" at bounding box center [218, 130] width 184 height 4
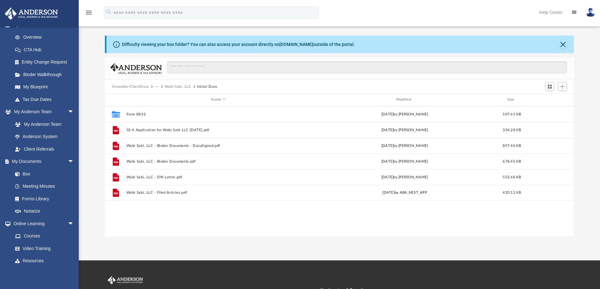
click at [138, 88] on button "Viewable-ClientDocs" at bounding box center [130, 87] width 37 height 6
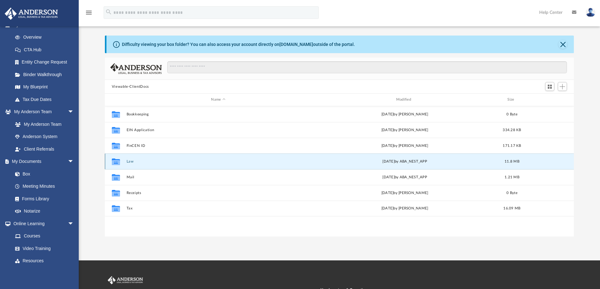
click at [130, 160] on button "Law" at bounding box center [218, 162] width 184 height 4
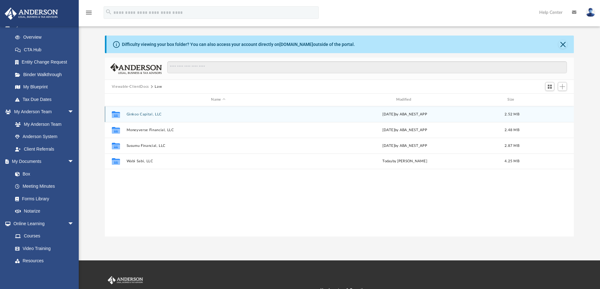
click at [143, 116] on button "Ginkoo Capital, LLC" at bounding box center [218, 114] width 184 height 4
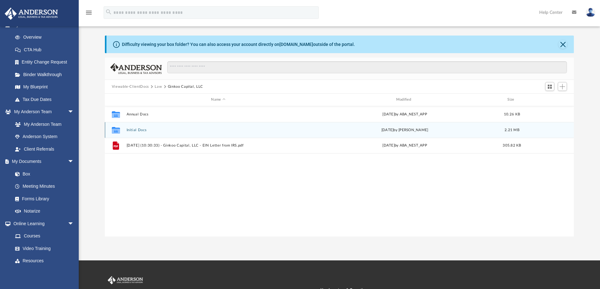
click at [133, 129] on button "Initial Docs" at bounding box center [218, 130] width 184 height 4
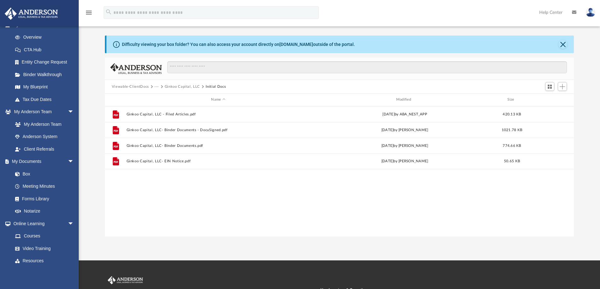
click at [181, 88] on button "Ginkoo Capital, LLC" at bounding box center [182, 87] width 35 height 6
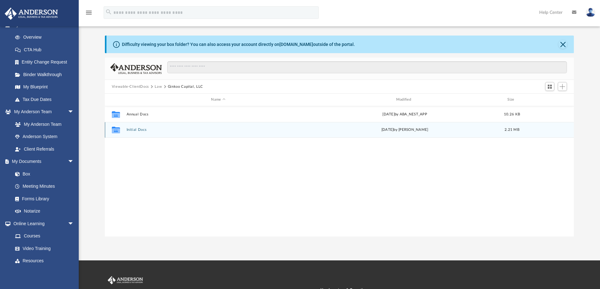
click at [134, 130] on button "Initial Docs" at bounding box center [218, 130] width 184 height 4
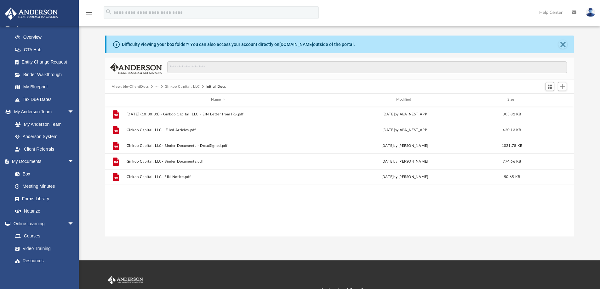
click at [183, 87] on button "Ginkoo Capital, LLC" at bounding box center [182, 87] width 35 height 6
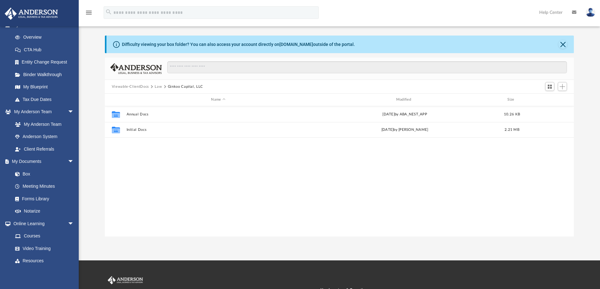
click at [158, 87] on button "Law" at bounding box center [158, 87] width 7 height 6
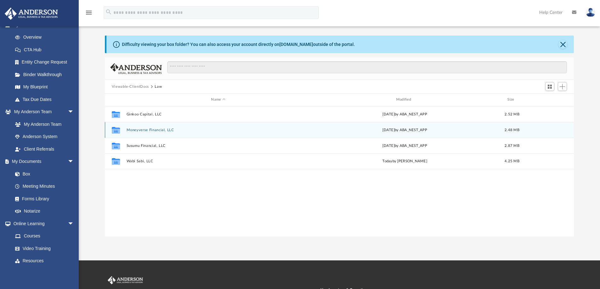
click at [144, 130] on button "Moneyverse Financial, LLC" at bounding box center [218, 130] width 184 height 4
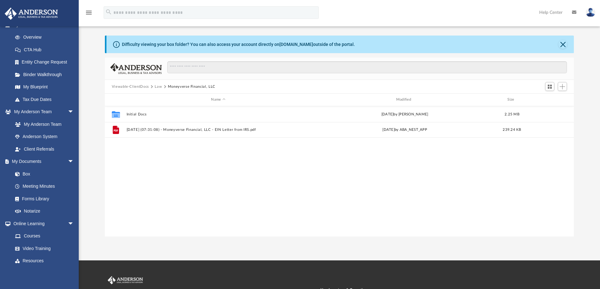
click at [155, 86] on button "Law" at bounding box center [158, 87] width 7 height 6
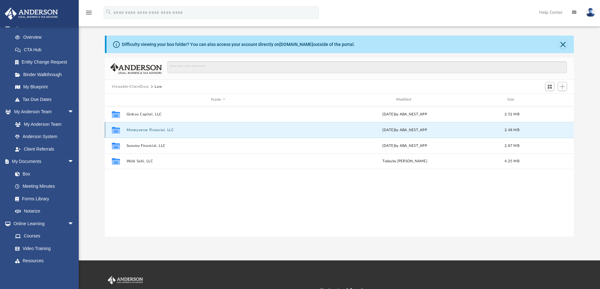
click at [142, 131] on button "Moneyverse Financial, LLC" at bounding box center [218, 130] width 184 height 4
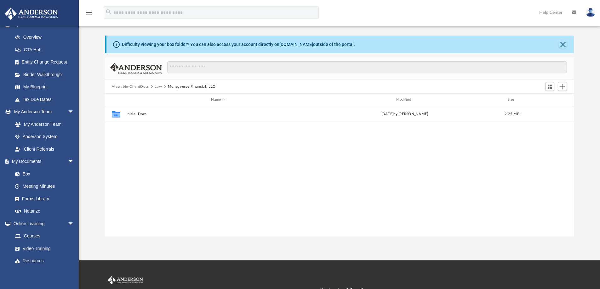
click at [158, 88] on button "Law" at bounding box center [158, 87] width 7 height 6
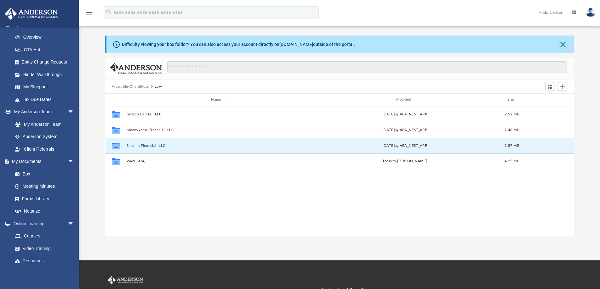
click at [143, 146] on button "Susumu Financial, LLC" at bounding box center [218, 146] width 184 height 4
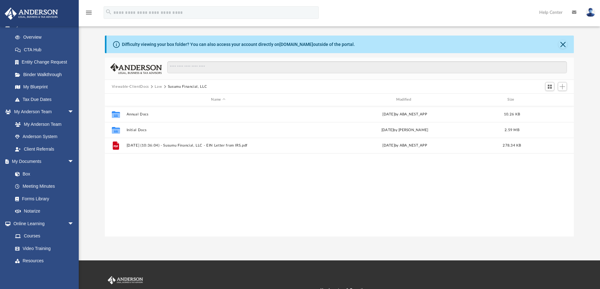
click at [157, 87] on button "Law" at bounding box center [158, 87] width 7 height 6
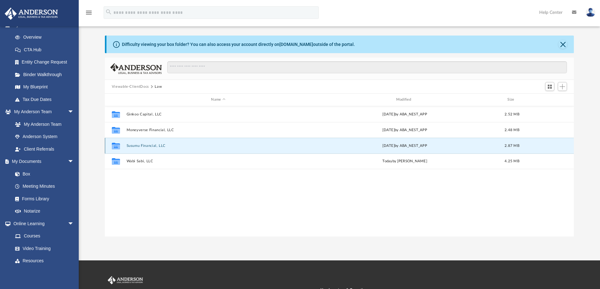
click at [136, 146] on button "Susumu Financial, LLC" at bounding box center [218, 146] width 184 height 4
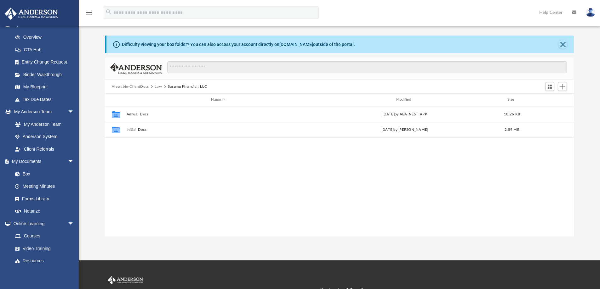
click at [156, 88] on button "Law" at bounding box center [158, 87] width 7 height 6
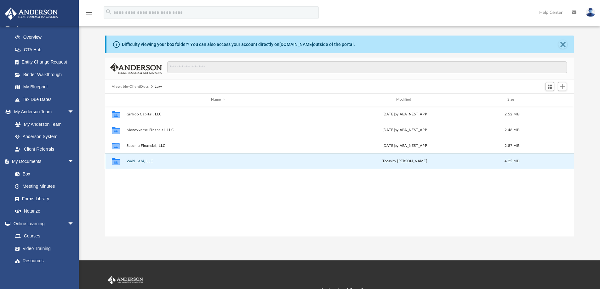
click at [133, 161] on button "Wabi Sabi, LLC" at bounding box center [218, 161] width 184 height 4
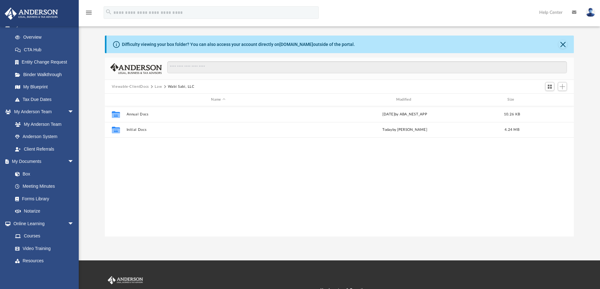
click at [155, 87] on button "Law" at bounding box center [158, 87] width 7 height 6
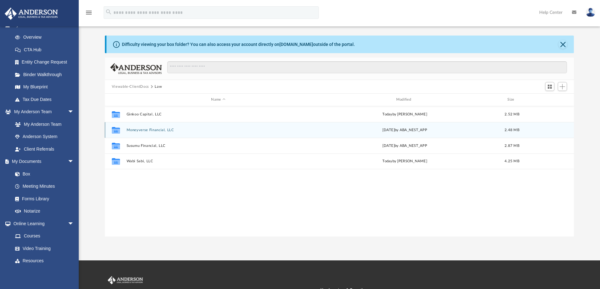
click at [140, 130] on button "Moneyverse Financial, LLC" at bounding box center [218, 130] width 184 height 4
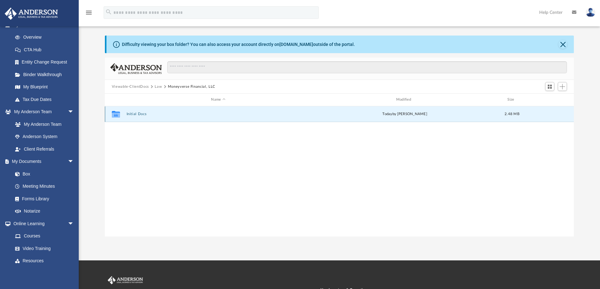
click at [137, 115] on button "Initial Docs" at bounding box center [218, 114] width 184 height 4
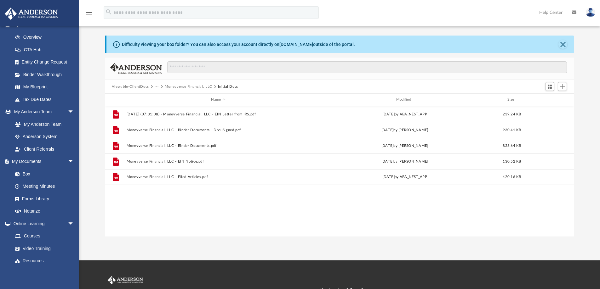
click at [188, 88] on button "Moneyverse Financial, LLC" at bounding box center [189, 87] width 48 height 6
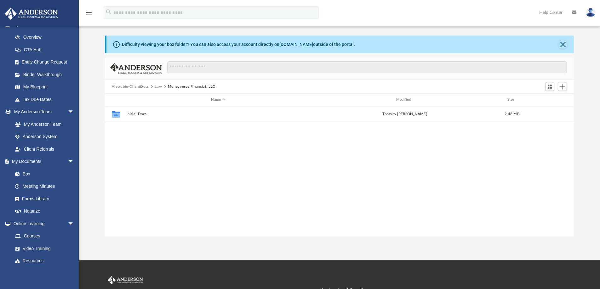
click at [130, 87] on button "Viewable-ClientDocs" at bounding box center [130, 87] width 37 height 6
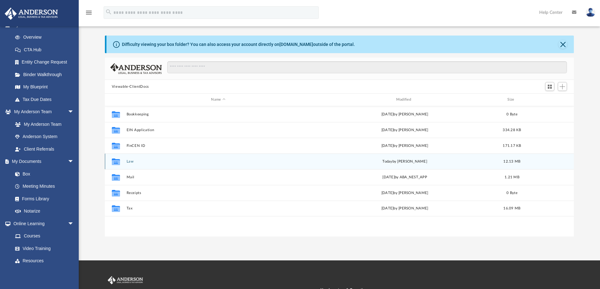
click at [120, 163] on icon "Collaborated Folder" at bounding box center [116, 161] width 10 height 10
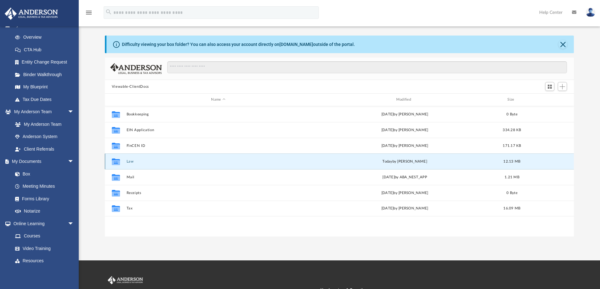
click at [129, 160] on button "Law" at bounding box center [218, 162] width 184 height 4
